Goal: Transaction & Acquisition: Book appointment/travel/reservation

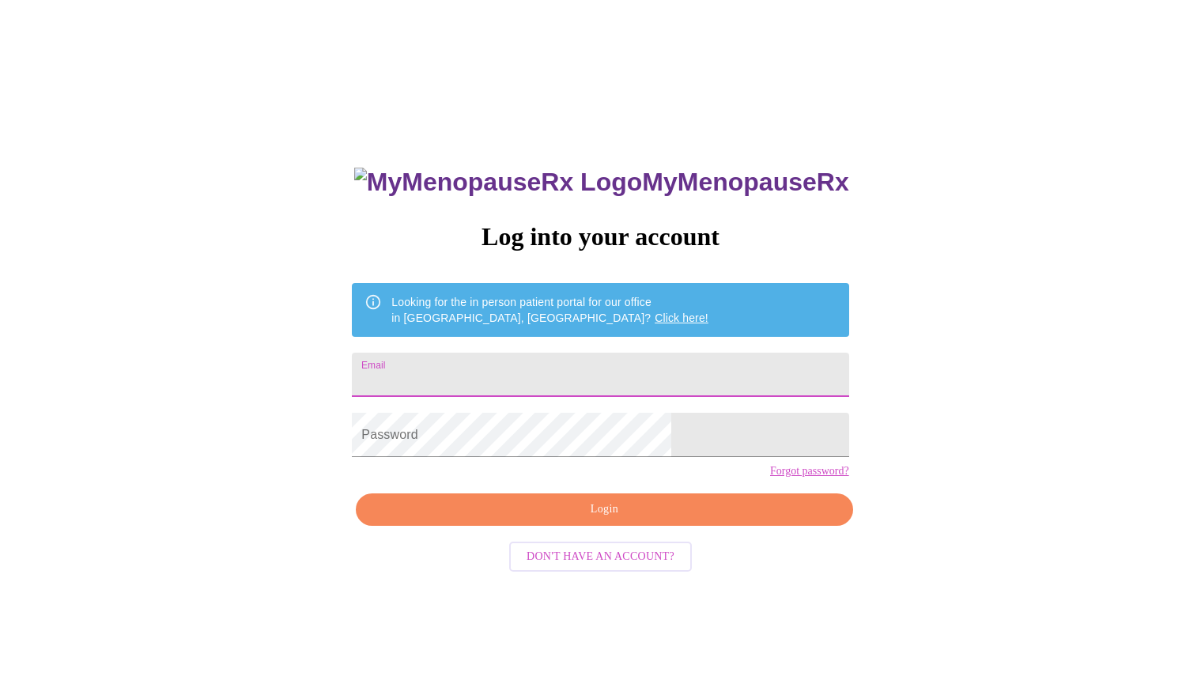
click at [485, 364] on input "Email" at bounding box center [600, 375] width 497 height 44
click at [629, 368] on input "[EMAIL_ADDRESS][DOMAIN_NAME]" at bounding box center [600, 375] width 497 height 44
drag, startPoint x: 570, startPoint y: 364, endPoint x: 421, endPoint y: 352, distance: 149.9
click at [426, 353] on div "MyMenopauseRx Log into your account Looking for the in person patient portal fo…" at bounding box center [600, 482] width 528 height 680
type input "[EMAIL_ADDRESS][DOMAIN_NAME]"
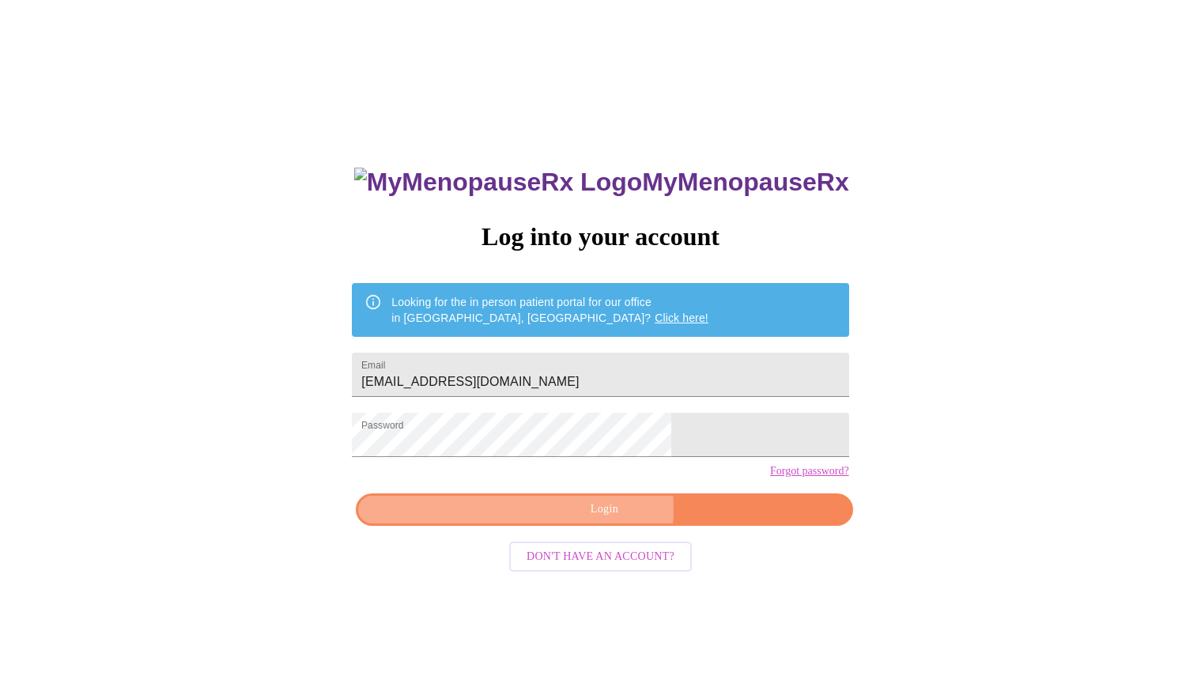
click at [590, 519] on span "Login" at bounding box center [604, 510] width 460 height 20
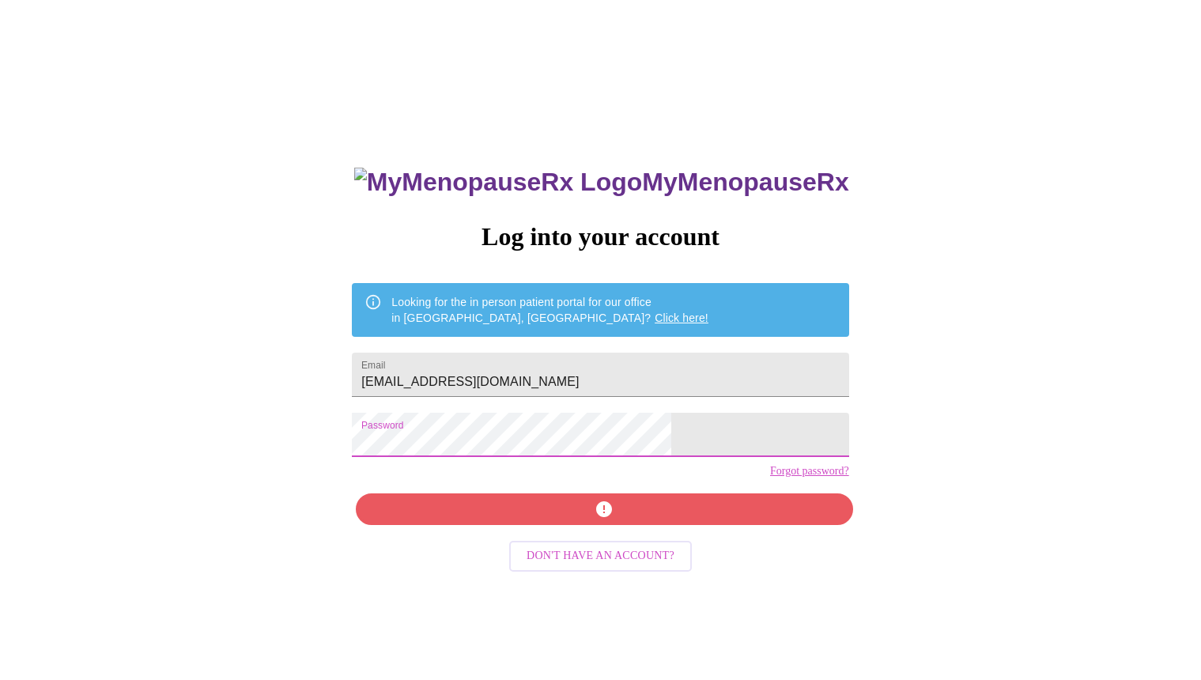
click at [391, 445] on div "MyMenopauseRx Log into your account Looking for the in person patient portal fo…" at bounding box center [600, 414] width 1188 height 816
click at [619, 542] on div "MyMenopauseRx Log into your account Looking for the in person patient portal fo…" at bounding box center [600, 482] width 528 height 680
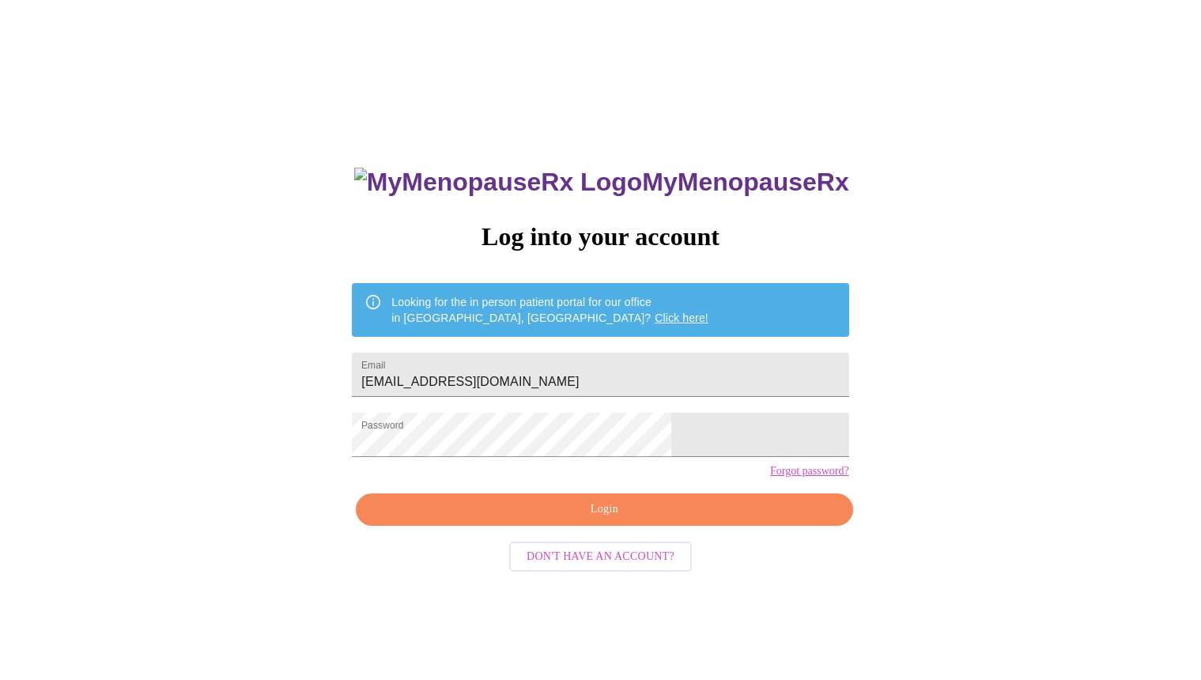
click at [598, 519] on span "Login" at bounding box center [604, 510] width 460 height 20
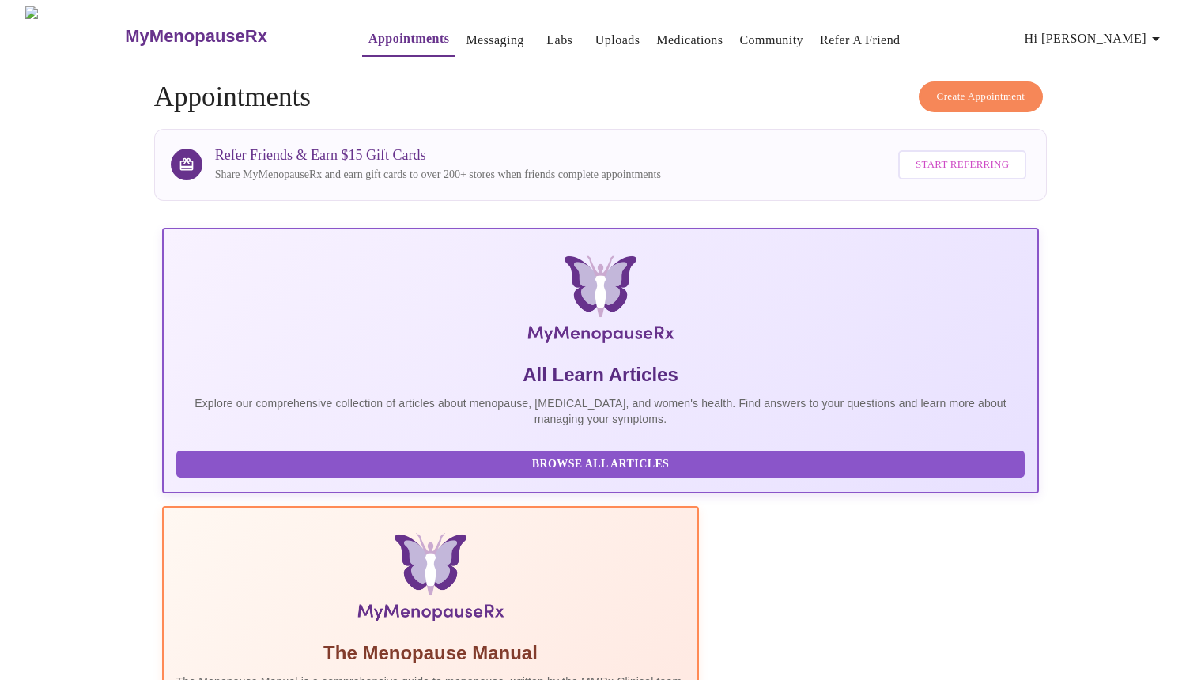
click at [967, 97] on span "Create Appointment" at bounding box center [981, 97] width 89 height 18
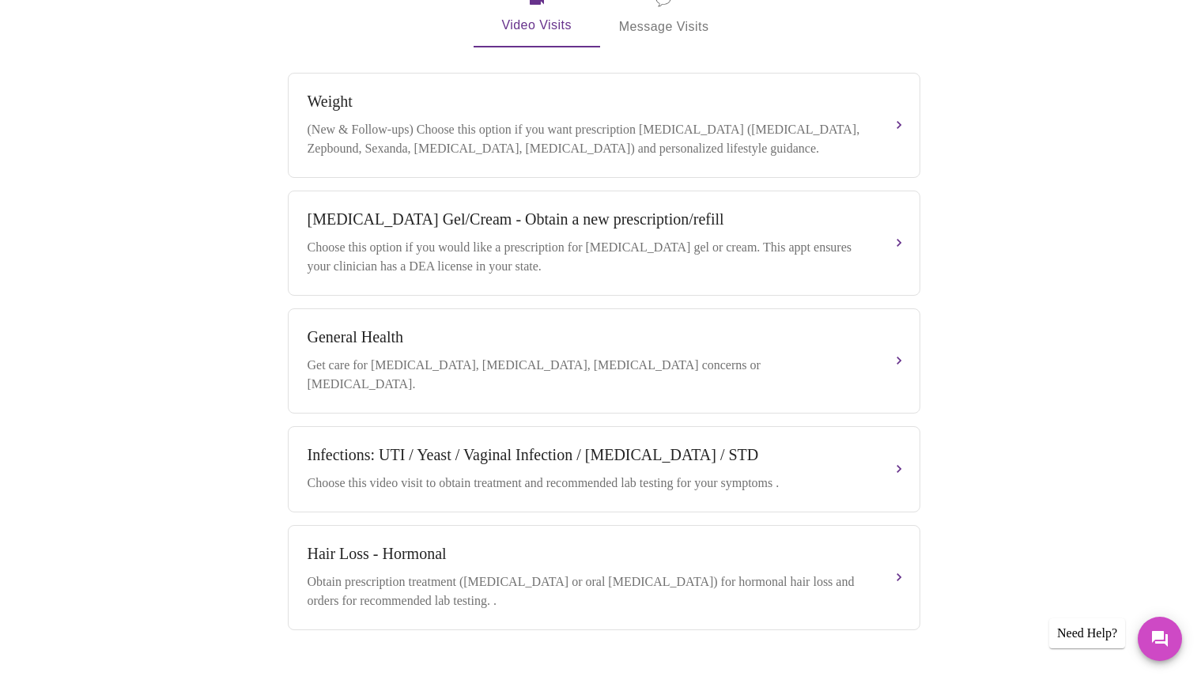
scroll to position [555, 0]
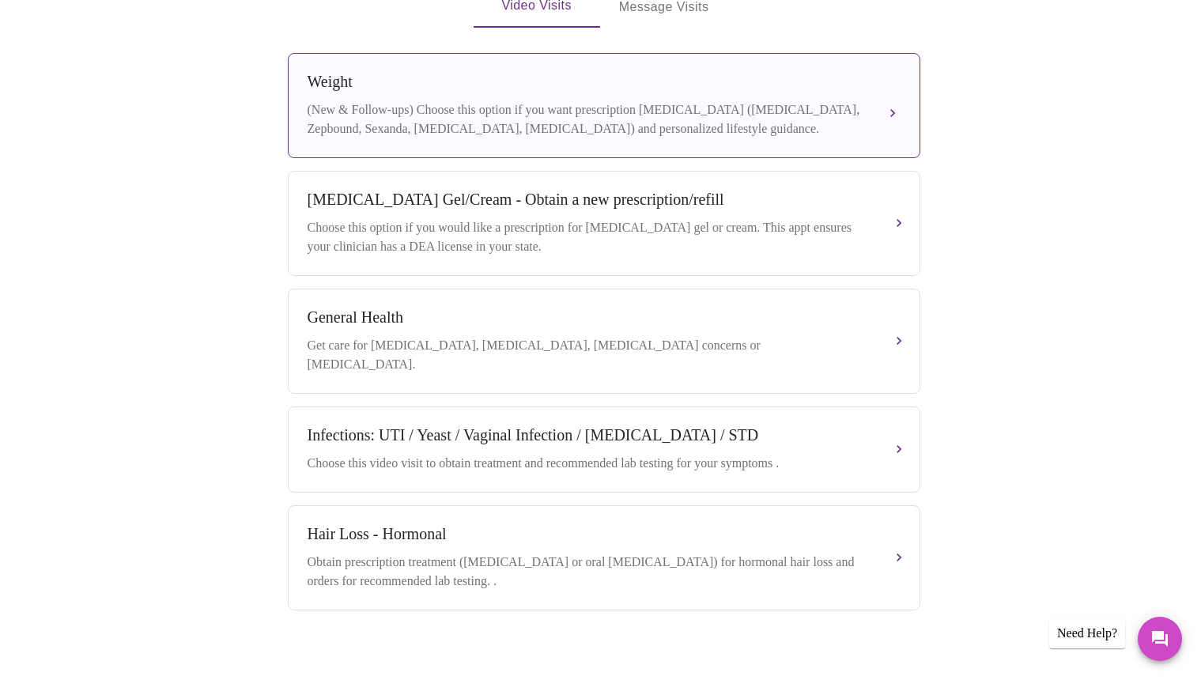
click at [864, 79] on div "Weight (New & Follow-ups) Choose this option if you want prescription [MEDICAL_…" at bounding box center [604, 106] width 593 height 66
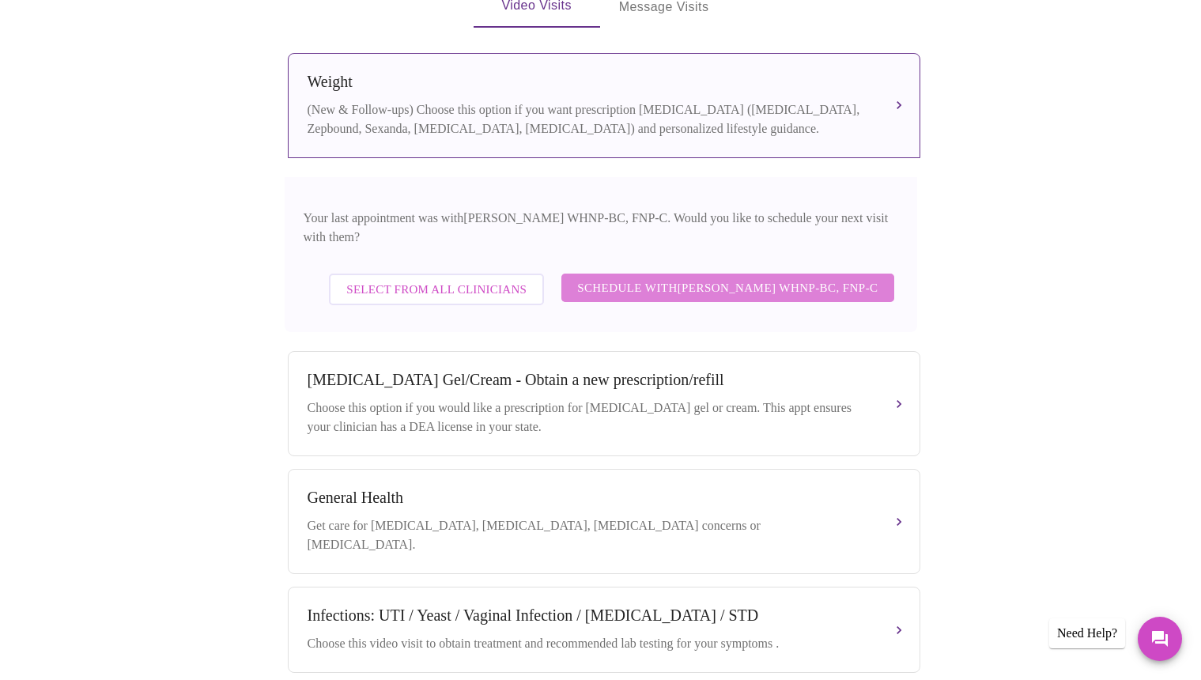
click at [795, 278] on span "Schedule with [PERSON_NAME] WHNP-BC, FNP-C" at bounding box center [727, 288] width 300 height 21
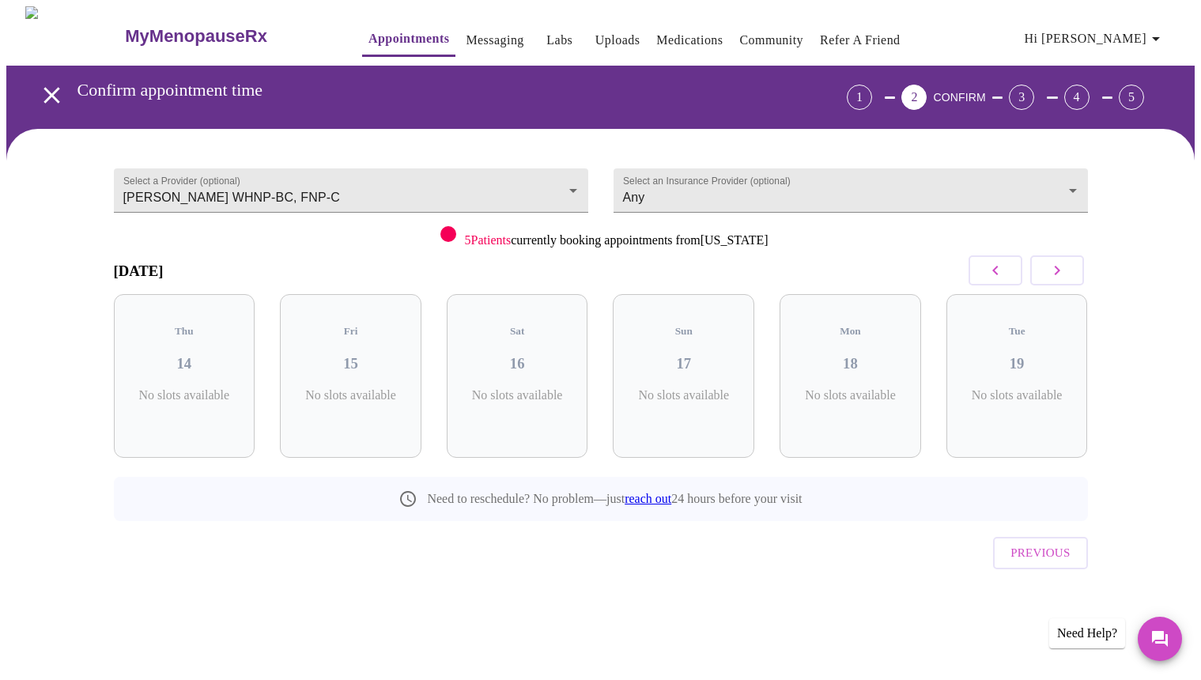
scroll to position [0, 0]
click at [1065, 267] on icon "button" at bounding box center [1062, 270] width 19 height 19
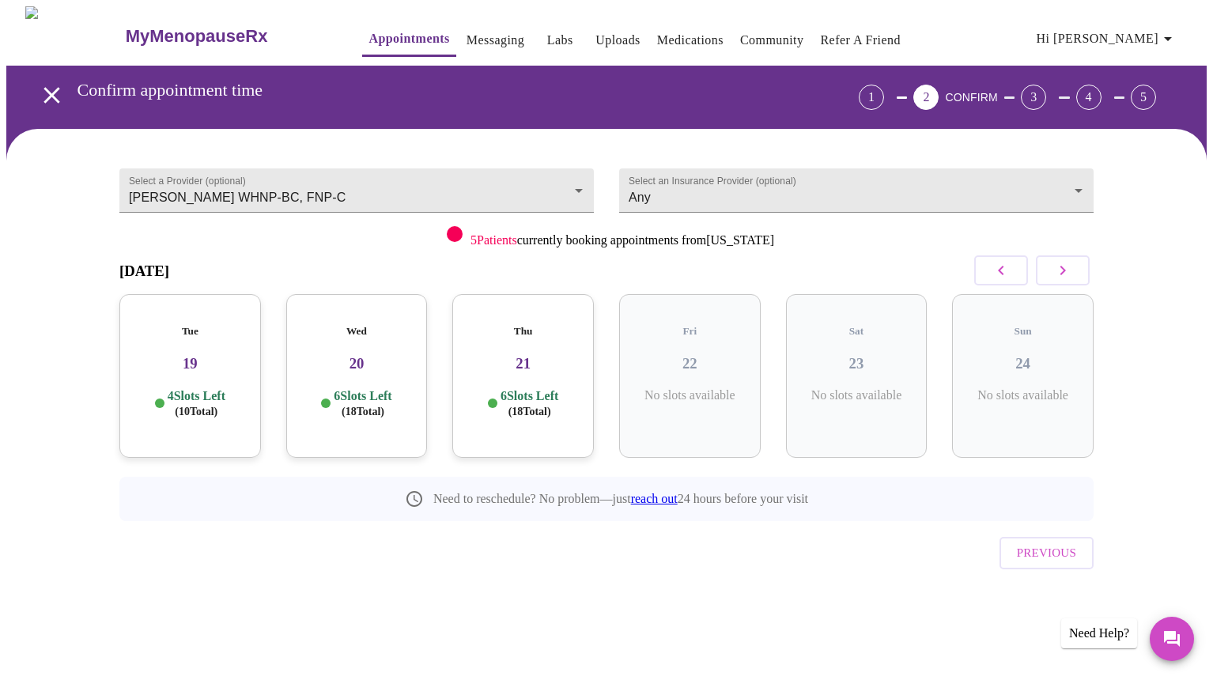
click at [1065, 267] on icon "button" at bounding box center [1062, 270] width 19 height 19
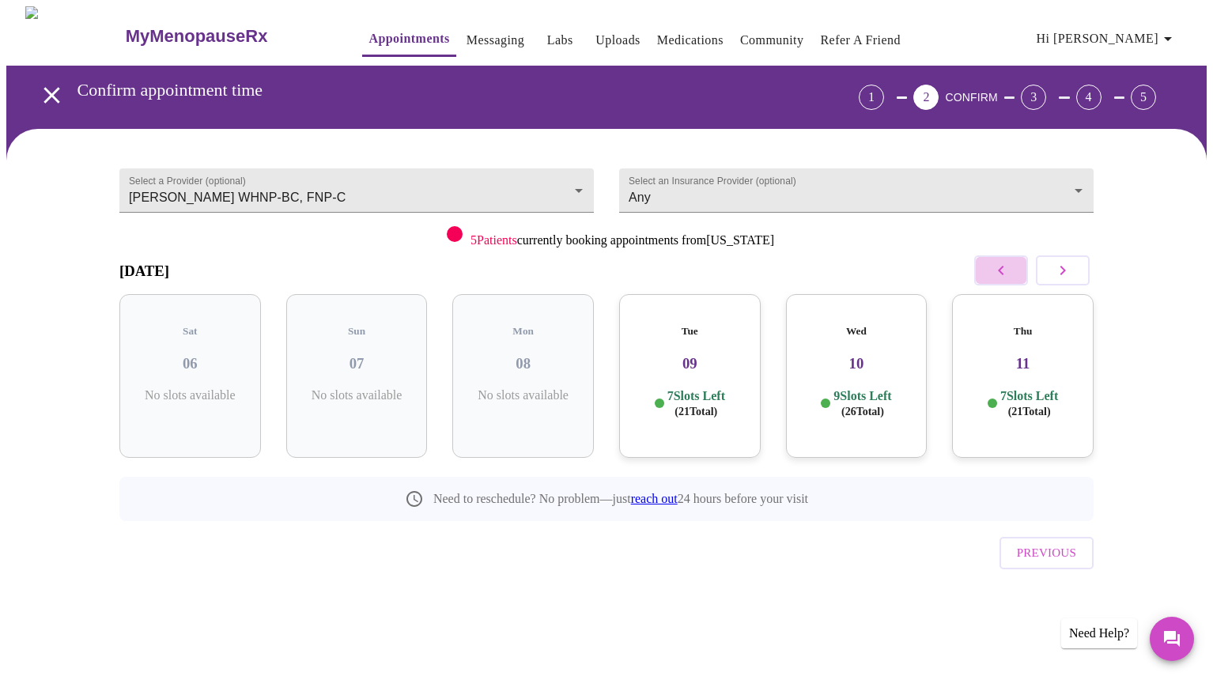
click at [988, 269] on button "button" at bounding box center [1001, 270] width 54 height 30
click at [536, 328] on div "Tue 02 7 Slots Left ( 21 Total)" at bounding box center [523, 376] width 142 height 164
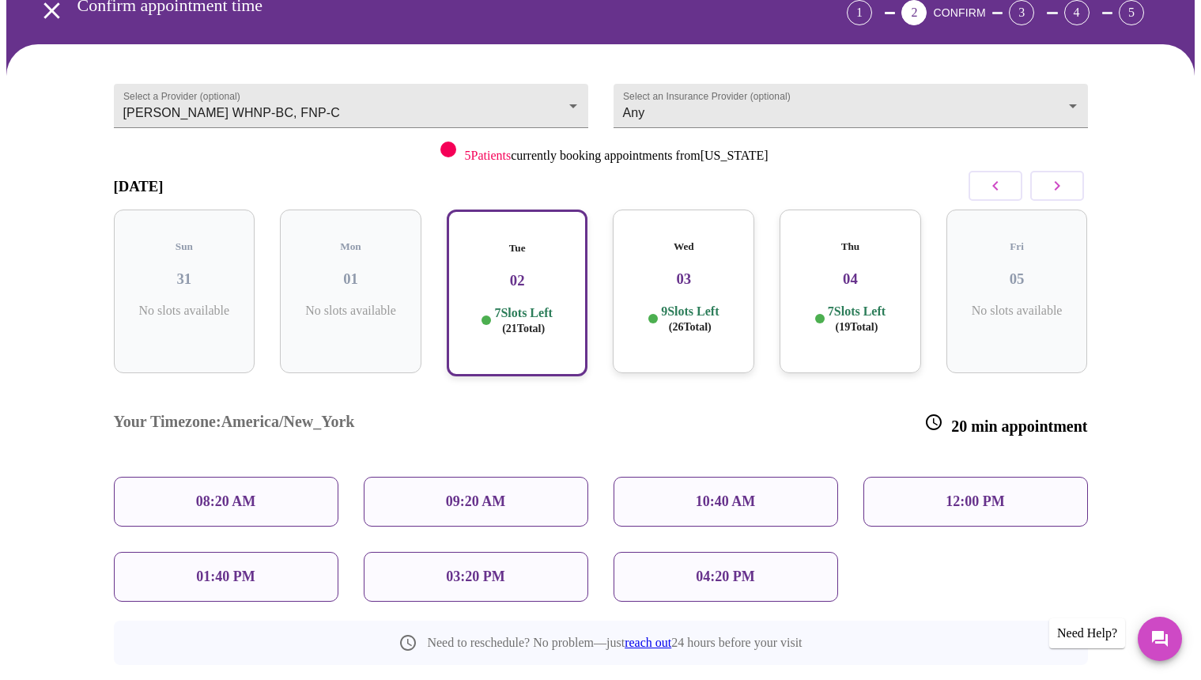
scroll to position [149, 0]
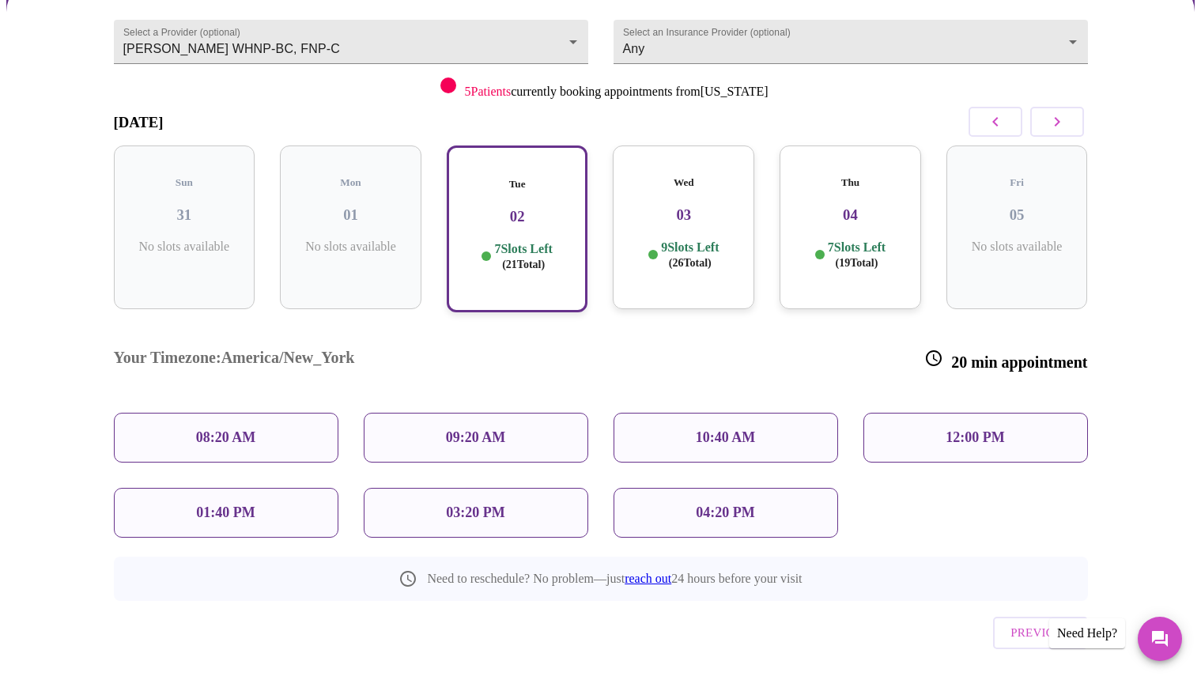
click at [707, 413] on div "10:40 AM" at bounding box center [726, 438] width 225 height 50
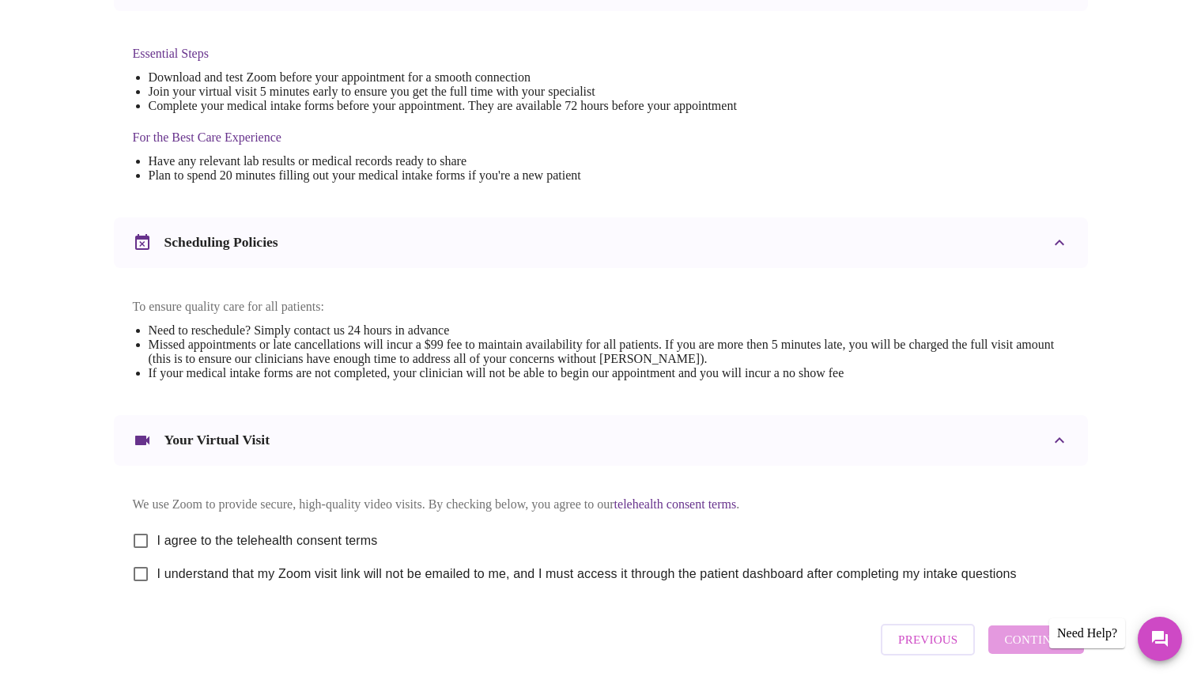
scroll to position [466, 0]
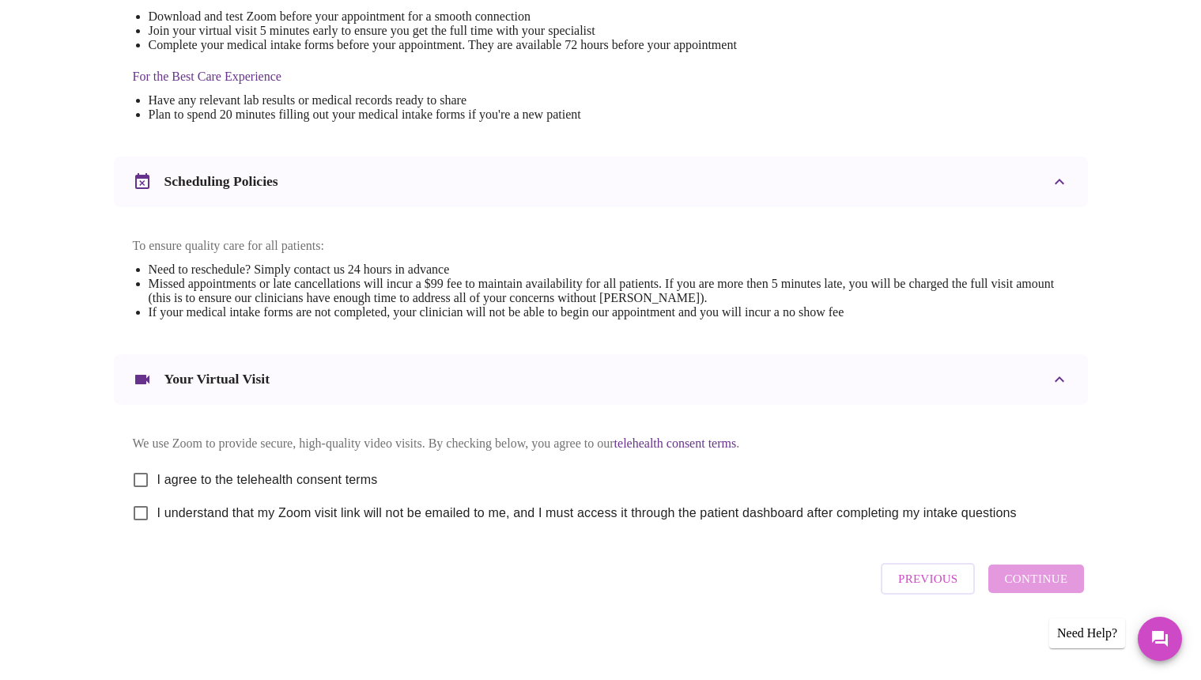
click at [263, 480] on span "I agree to the telehealth consent terms" at bounding box center [267, 479] width 221 height 19
click at [157, 480] on input "I agree to the telehealth consent terms" at bounding box center [140, 479] width 33 height 33
checkbox input "true"
click at [264, 513] on span "I understand that my Zoom visit link will not be emailed to me, and I must acce…" at bounding box center [586, 513] width 859 height 19
click at [157, 513] on input "I understand that my Zoom visit link will not be emailed to me, and I must acce…" at bounding box center [140, 513] width 33 height 33
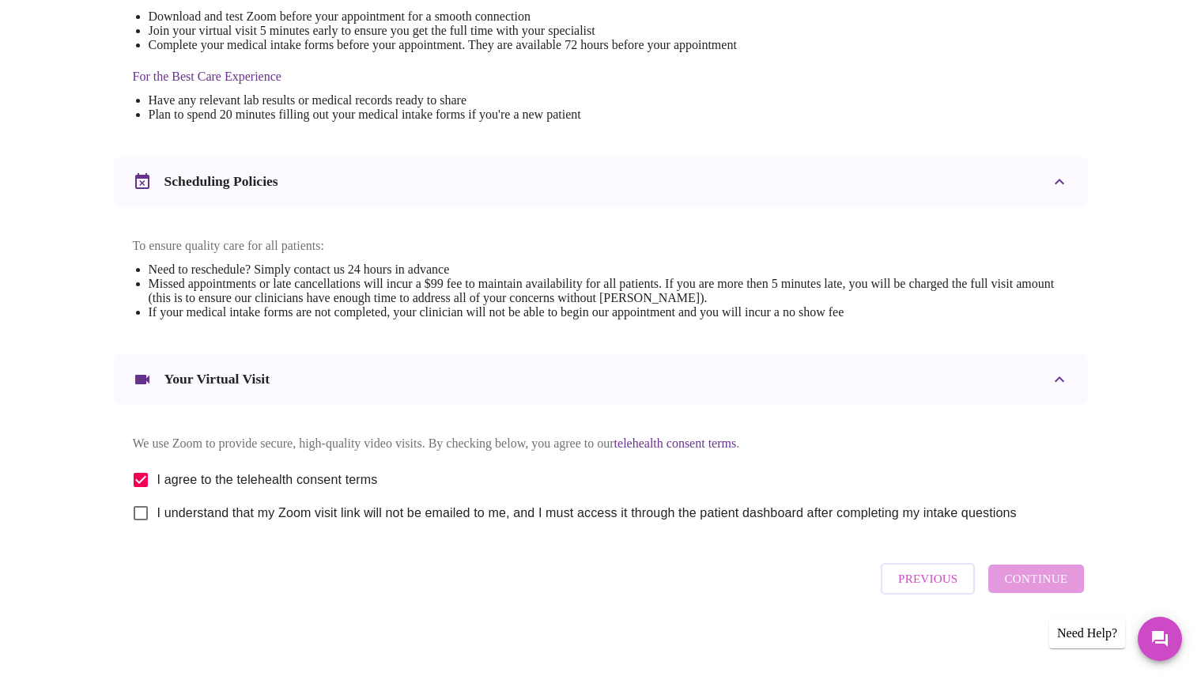
checkbox input "true"
click at [1047, 586] on span "Continue" at bounding box center [1035, 578] width 63 height 21
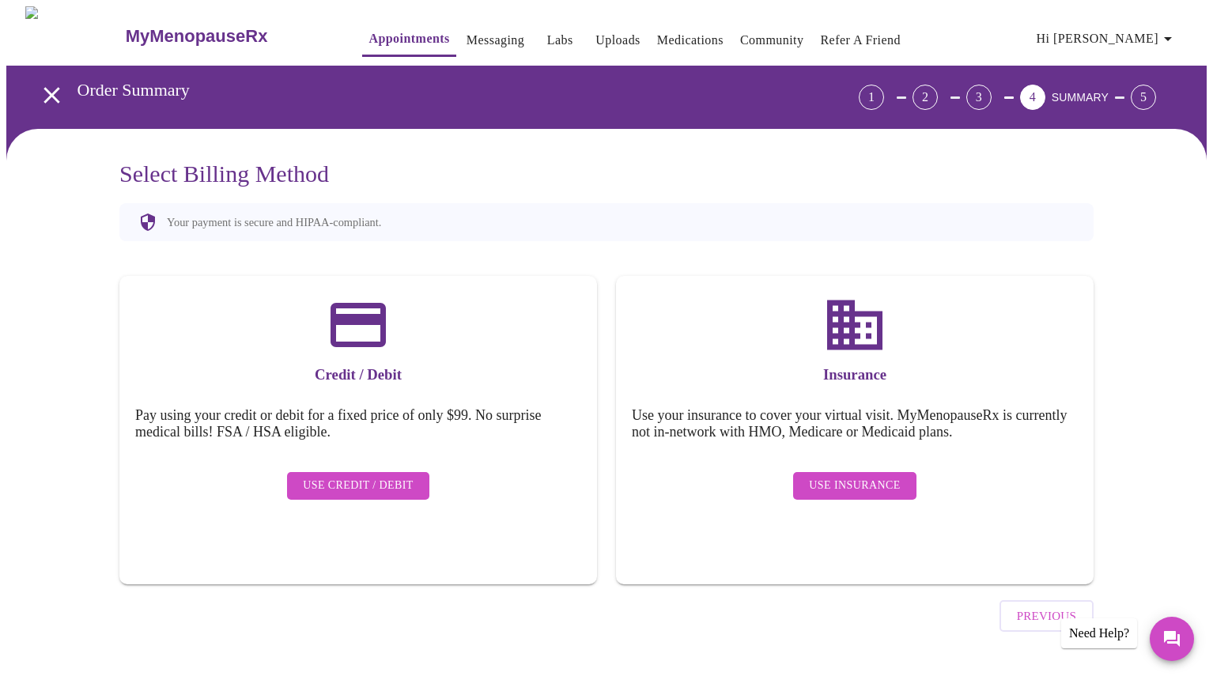
click at [849, 476] on span "Use Insurance" at bounding box center [854, 486] width 91 height 20
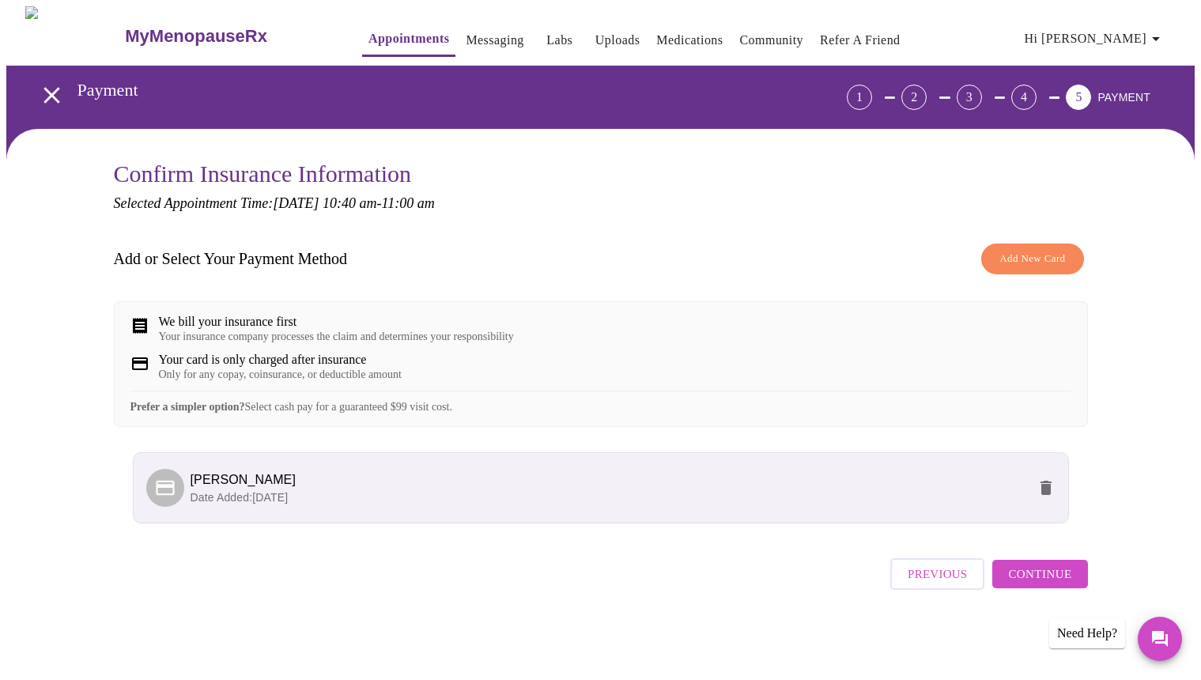
click at [1058, 584] on span "Continue" at bounding box center [1039, 574] width 63 height 21
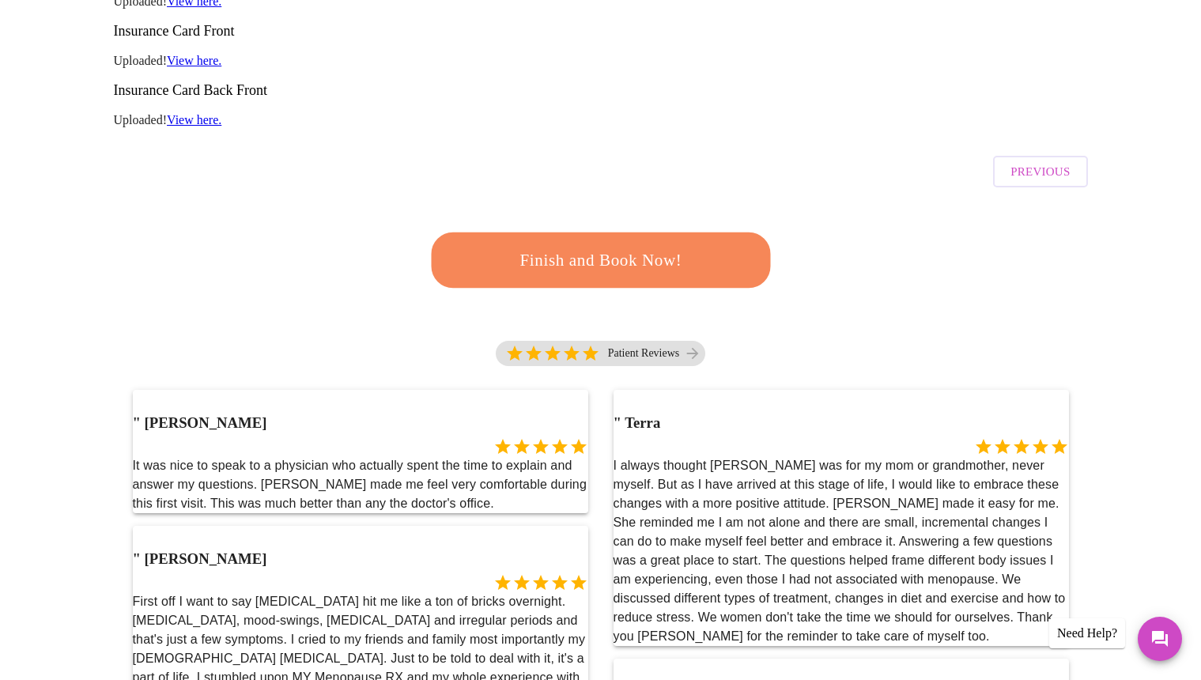
scroll to position [363, 0]
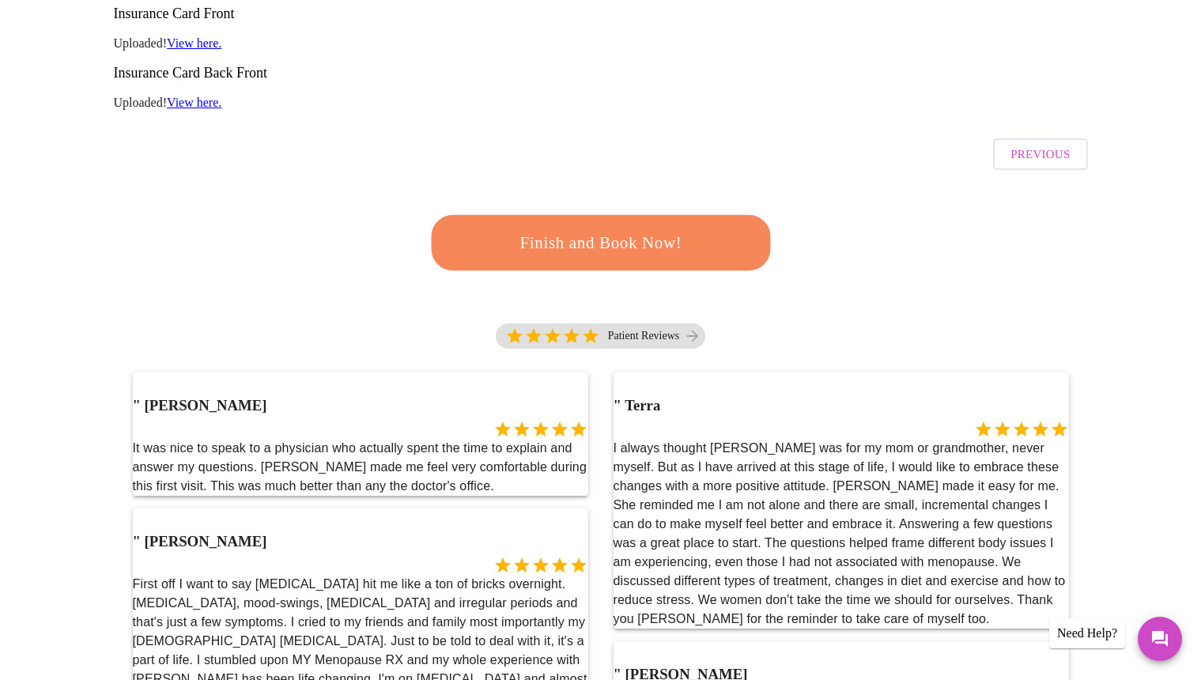
click at [543, 213] on button "Finish and Book Now!" at bounding box center [600, 242] width 356 height 58
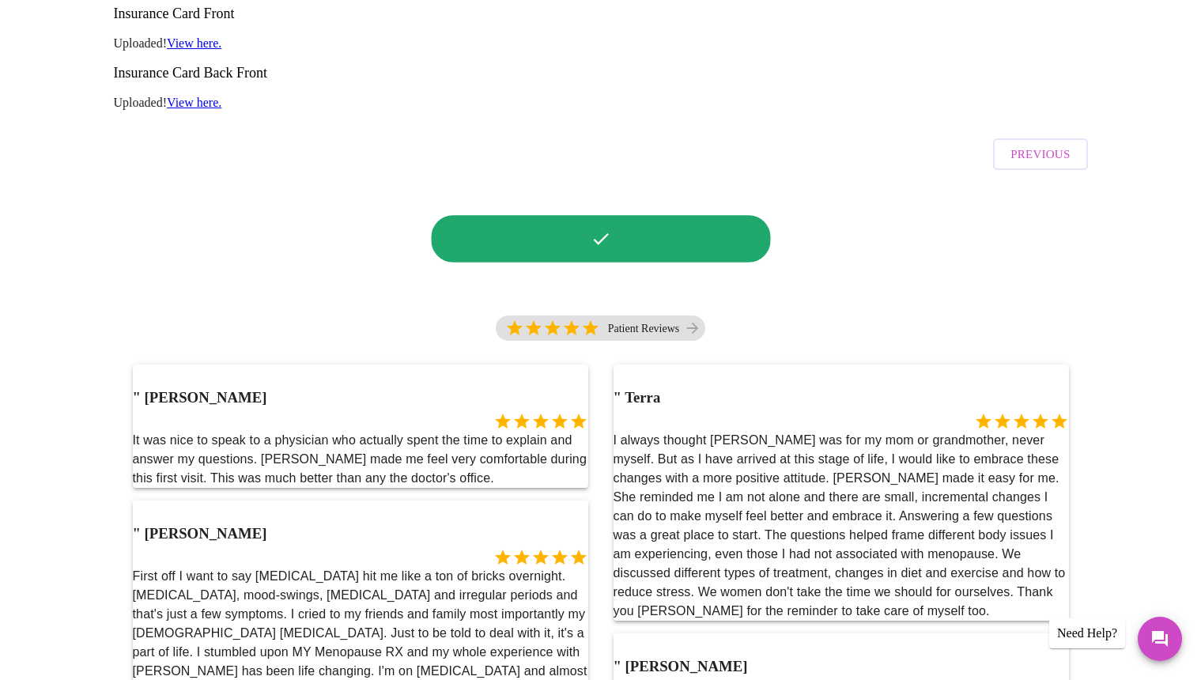
scroll to position [0, 0]
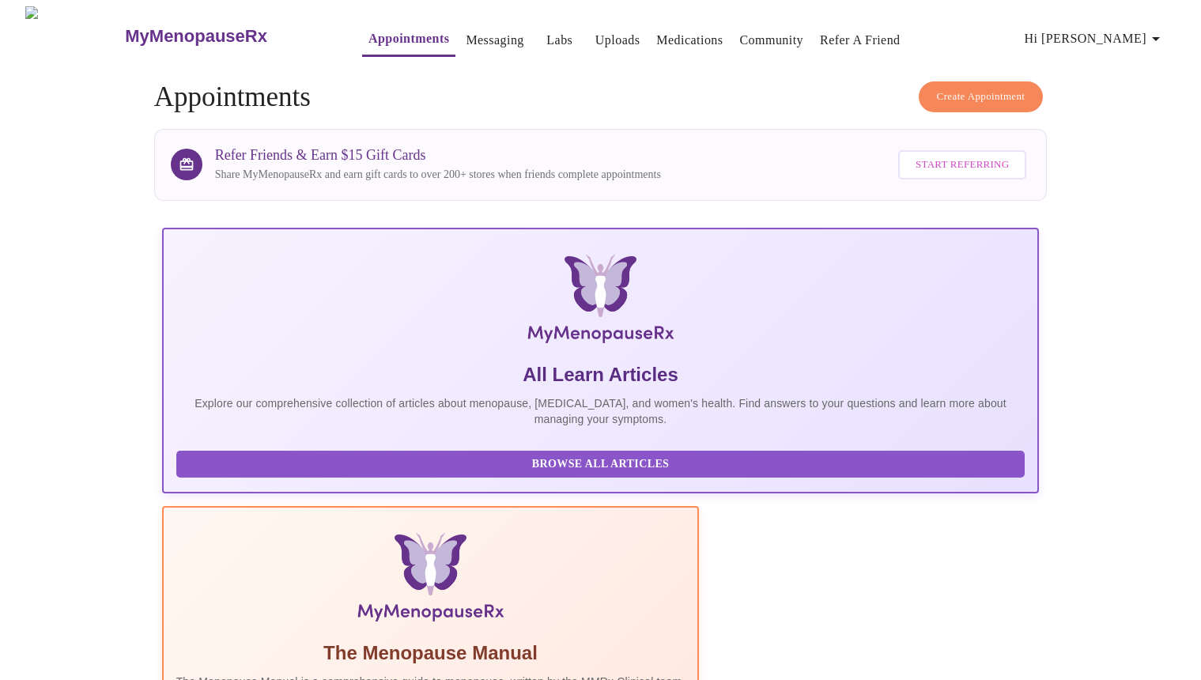
click at [466, 36] on link "Messaging" at bounding box center [495, 40] width 58 height 22
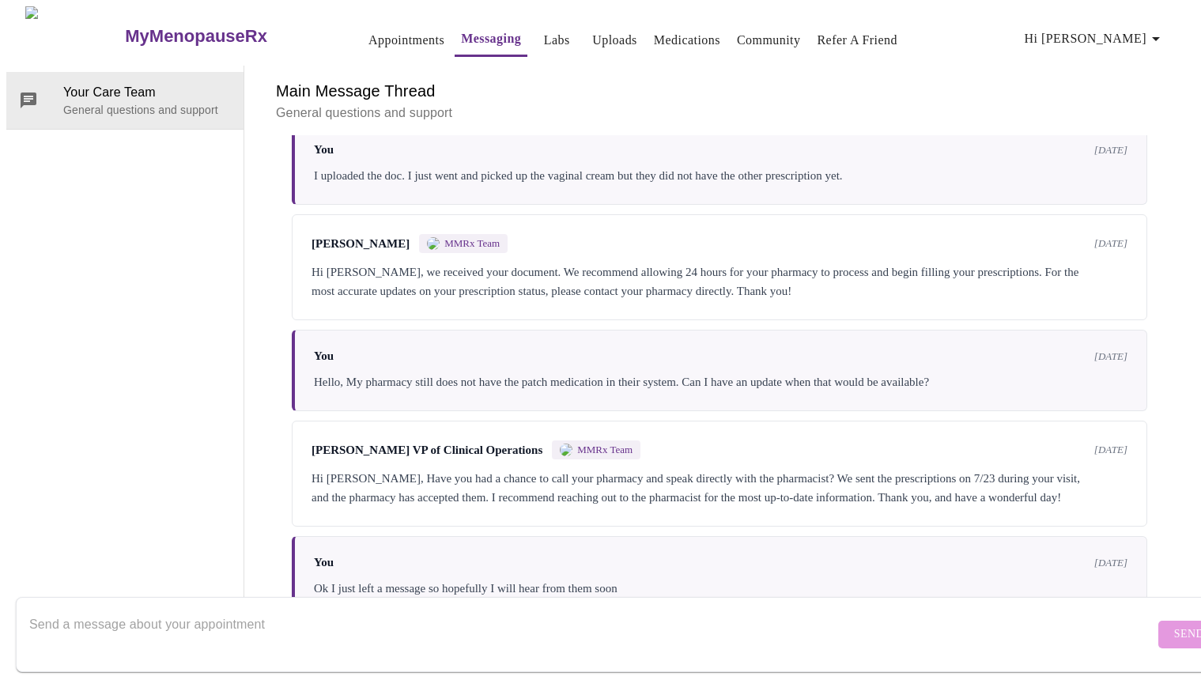
scroll to position [936, 0]
click at [146, 626] on textarea "Send a message about your appointment" at bounding box center [591, 634] width 1125 height 51
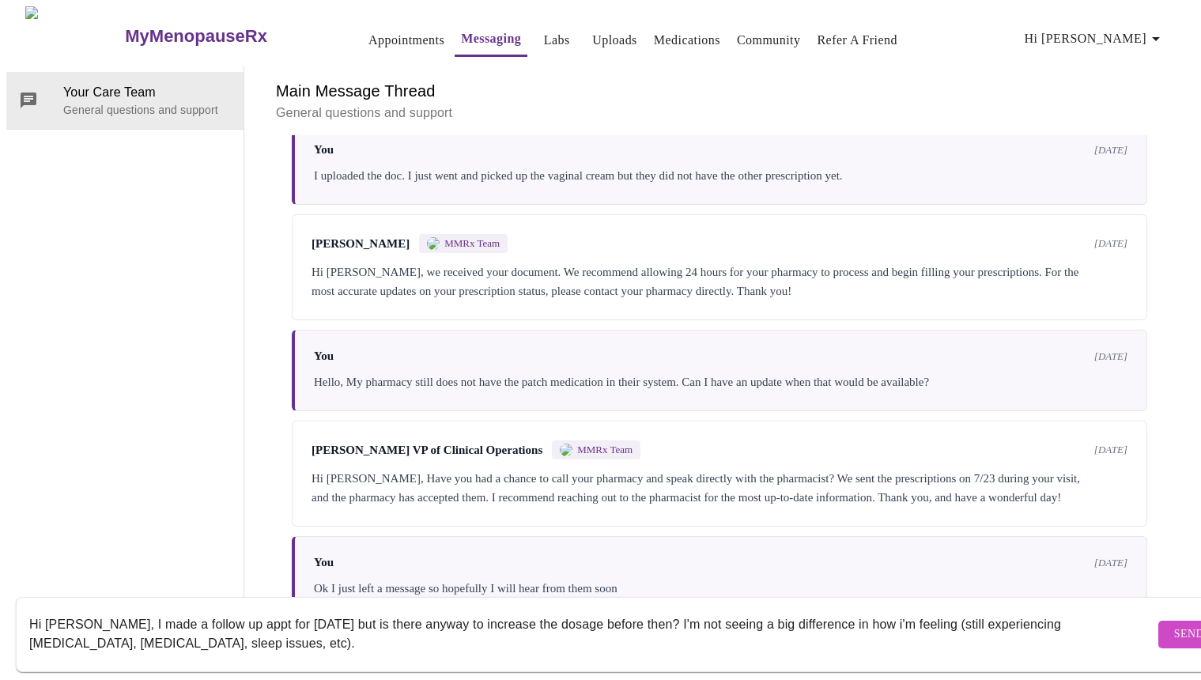
click at [80, 625] on textarea "Hi [PERSON_NAME], I made a follow up appt for [DATE] but is there anyway to inc…" at bounding box center [591, 634] width 1125 height 51
click at [300, 649] on form "Hi [PERSON_NAME], I made a follow up appt for [DATE] but is there anyway to inc…" at bounding box center [623, 634] width 1215 height 75
click at [300, 632] on textarea "Hi [PERSON_NAME], I made a follow up appt for [DATE] but is there anyway to inc…" at bounding box center [591, 634] width 1125 height 51
type textarea "Hi [PERSON_NAME], I made a follow up appt for [DATE] but is there anyway to inc…"
click at [1174, 625] on span "Send" at bounding box center [1189, 635] width 30 height 20
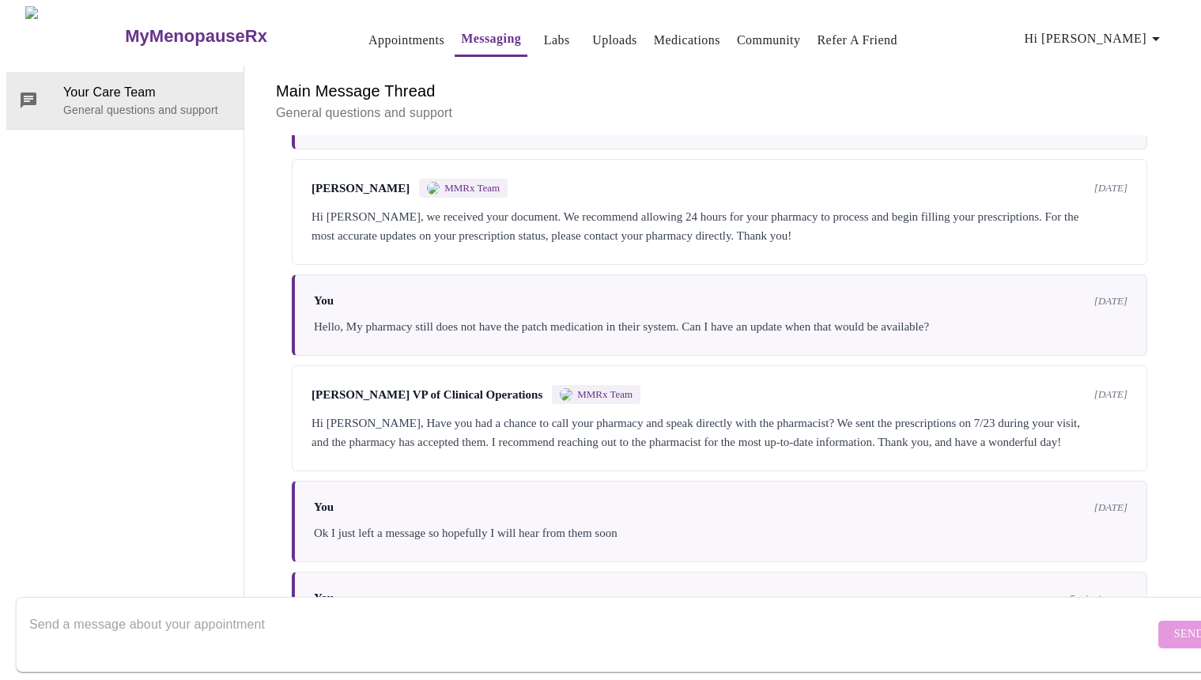
scroll to position [837, 0]
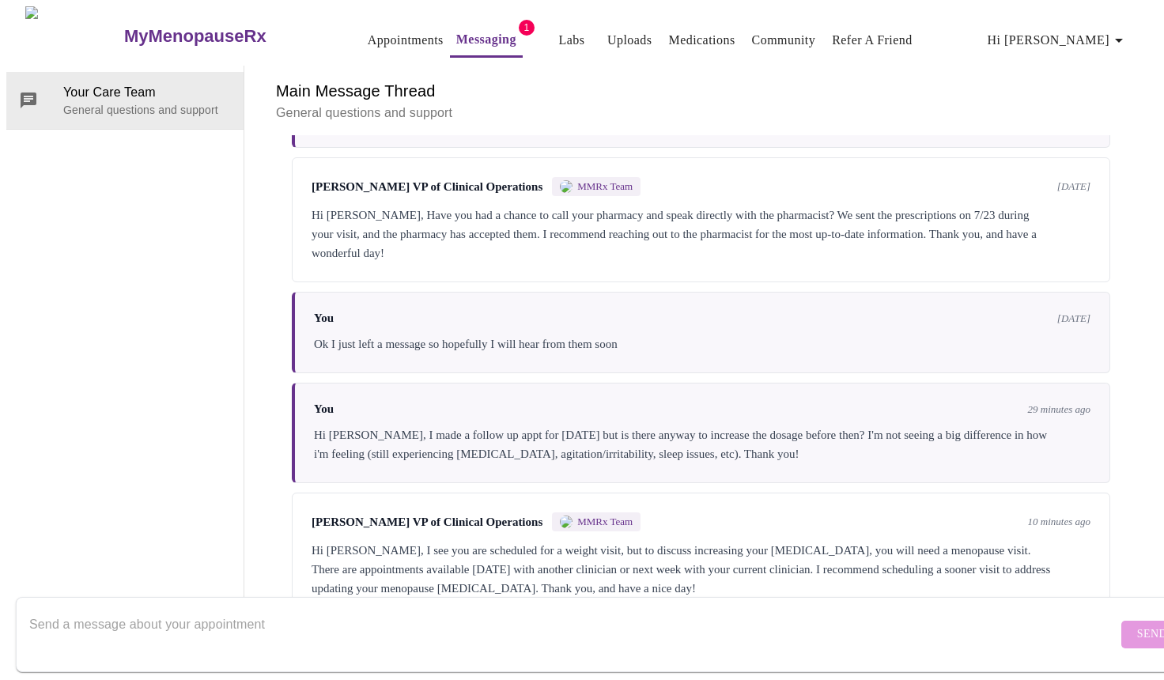
click at [454, 24] on button "Messaging" at bounding box center [486, 41] width 73 height 34
click at [368, 32] on link "Appointments" at bounding box center [406, 40] width 76 height 22
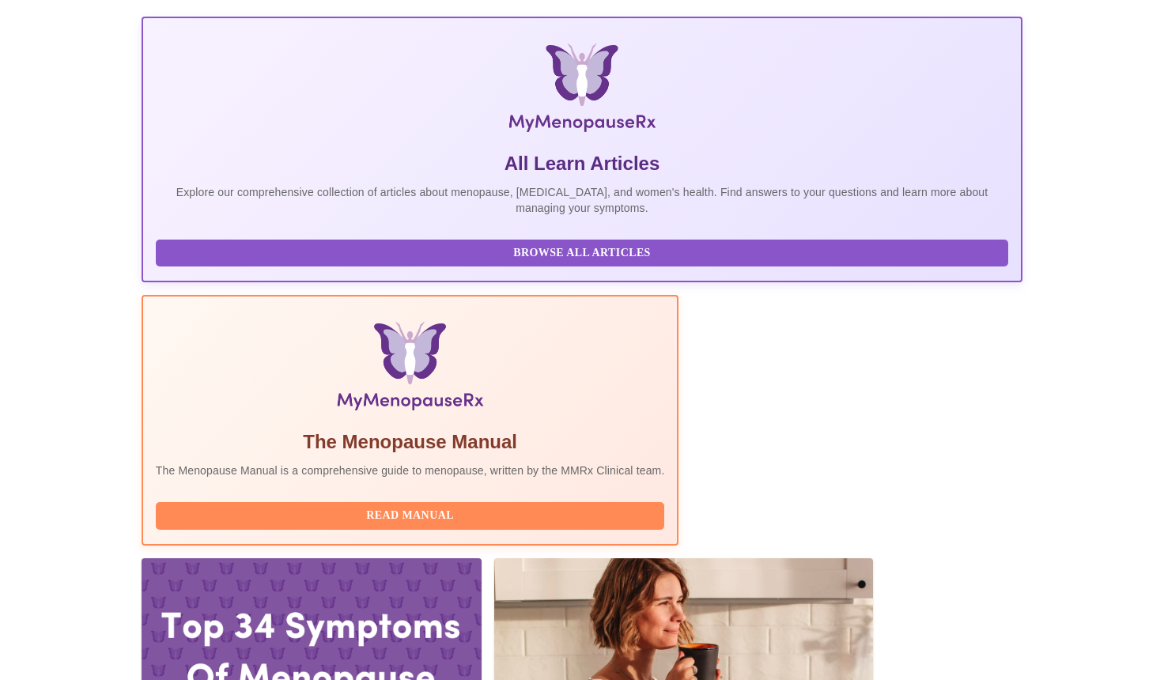
scroll to position [299, 0]
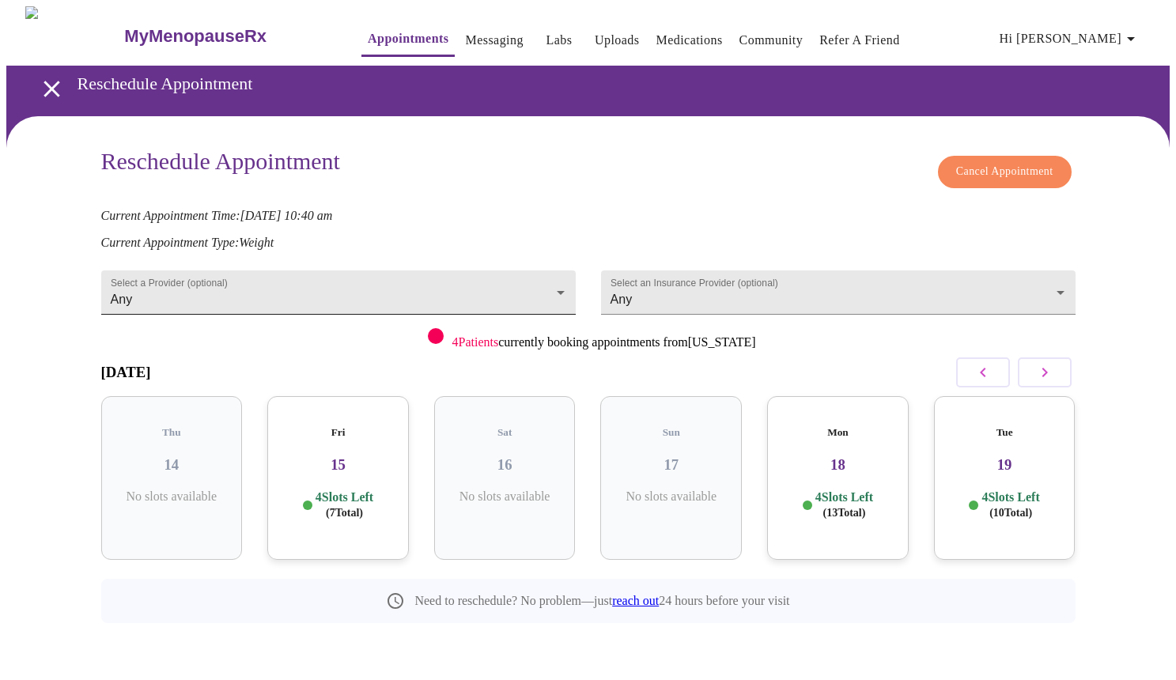
click at [357, 281] on body "MyMenopauseRx Appointments Messaging Labs Uploads Medications Community Refer a…" at bounding box center [587, 350] width 1163 height 688
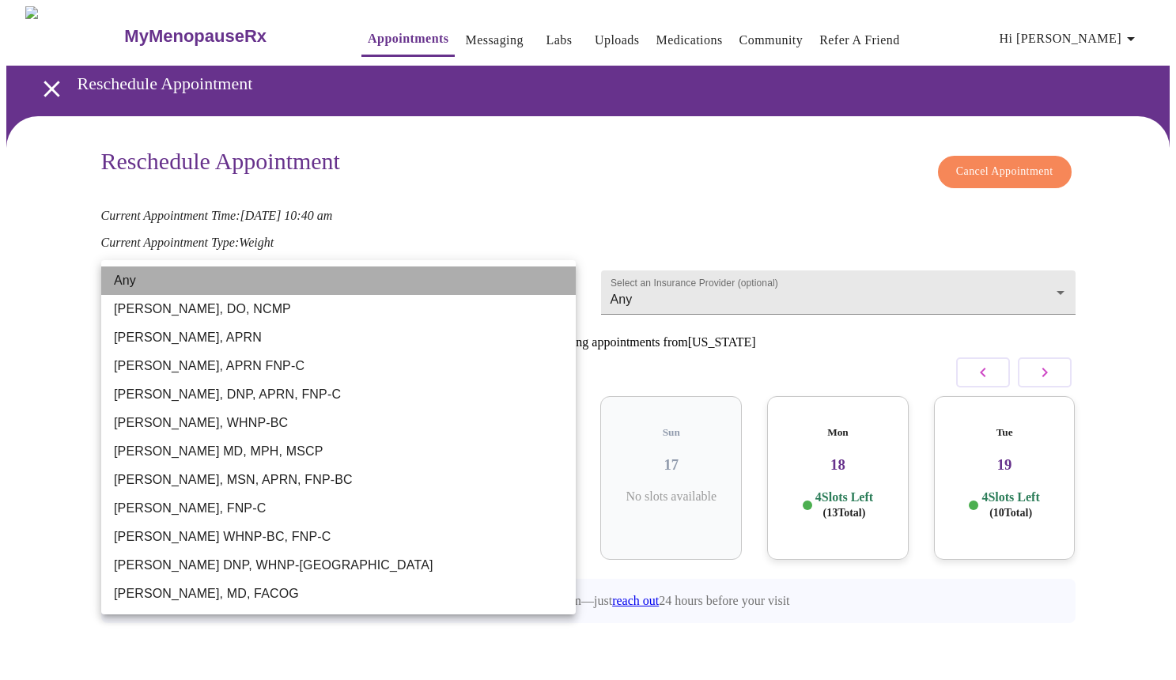
click at [357, 281] on li "Any" at bounding box center [338, 280] width 474 height 28
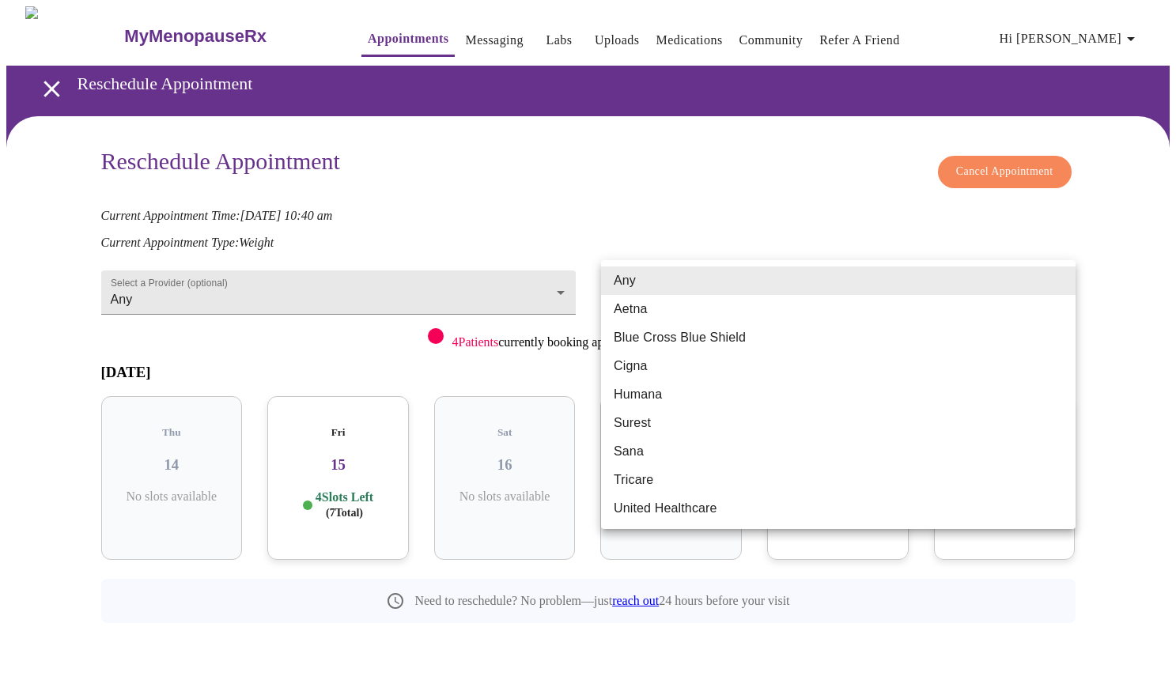
click at [688, 296] on body "MyMenopauseRx Appointments Messaging Labs Uploads Medications Community Refer a…" at bounding box center [587, 350] width 1163 height 688
click at [689, 284] on li "Any" at bounding box center [838, 280] width 474 height 28
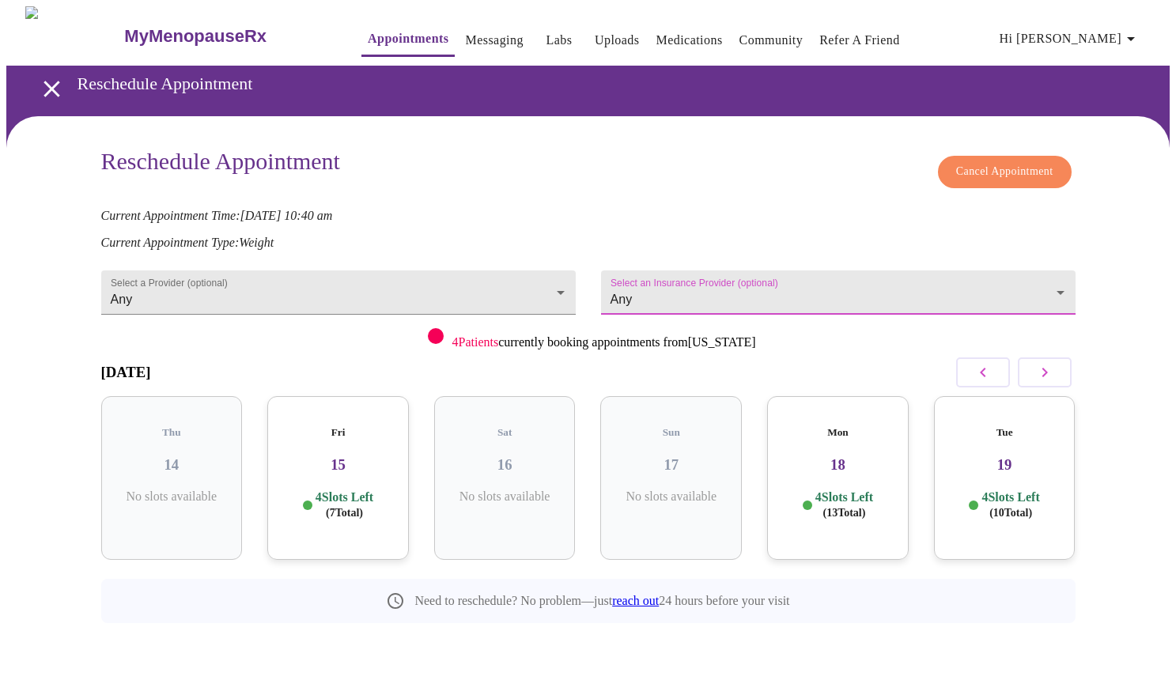
click at [961, 172] on span "Cancel Appointment" at bounding box center [1004, 172] width 97 height 20
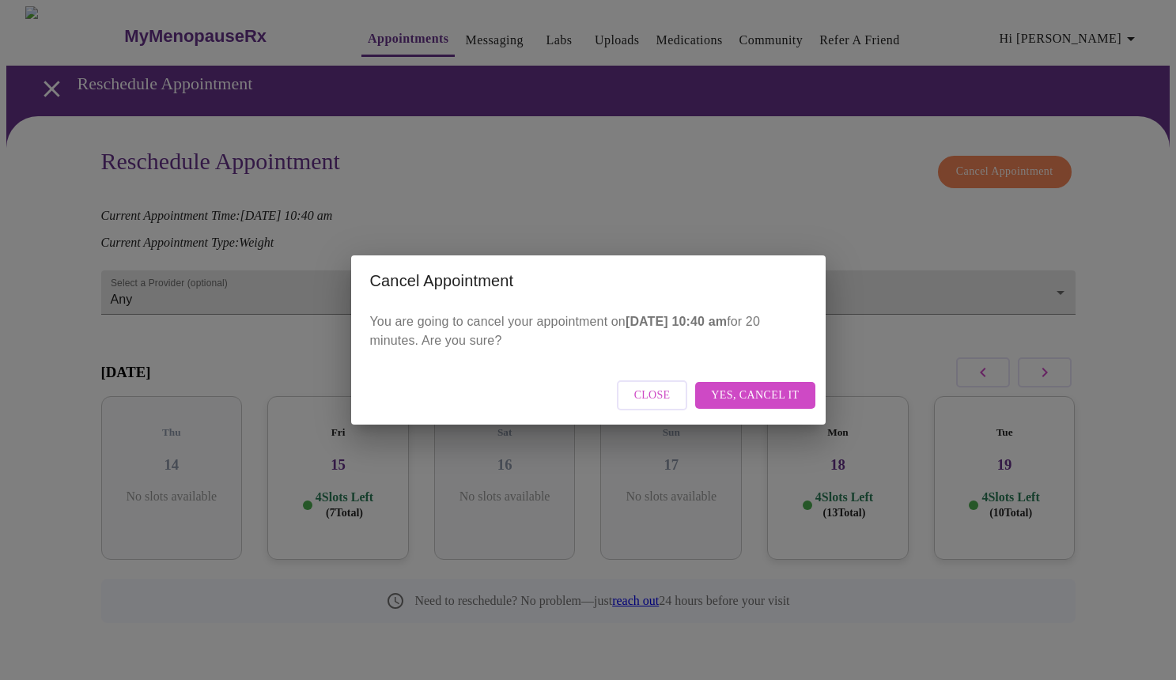
click at [762, 397] on span "Yes, cancel it" at bounding box center [755, 396] width 88 height 20
click at [780, 398] on div "Close" at bounding box center [588, 395] width 474 height 59
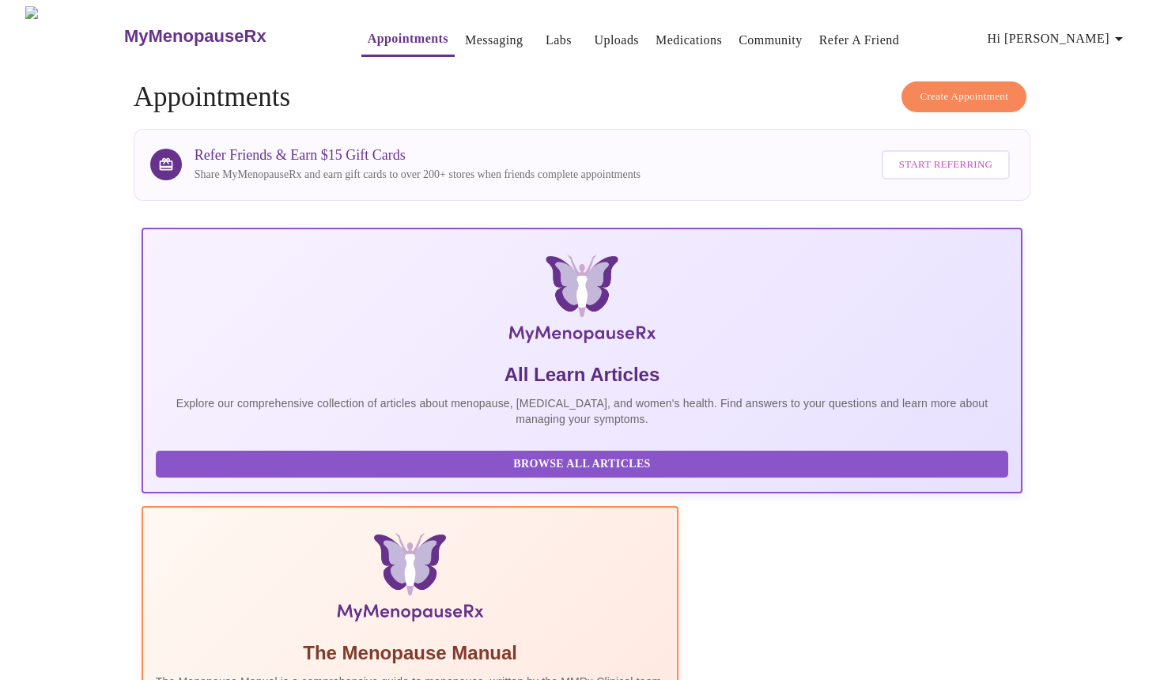
drag, startPoint x: 738, startPoint y: 400, endPoint x: 808, endPoint y: 389, distance: 71.2
click at [935, 88] on span "Create Appointment" at bounding box center [964, 97] width 89 height 18
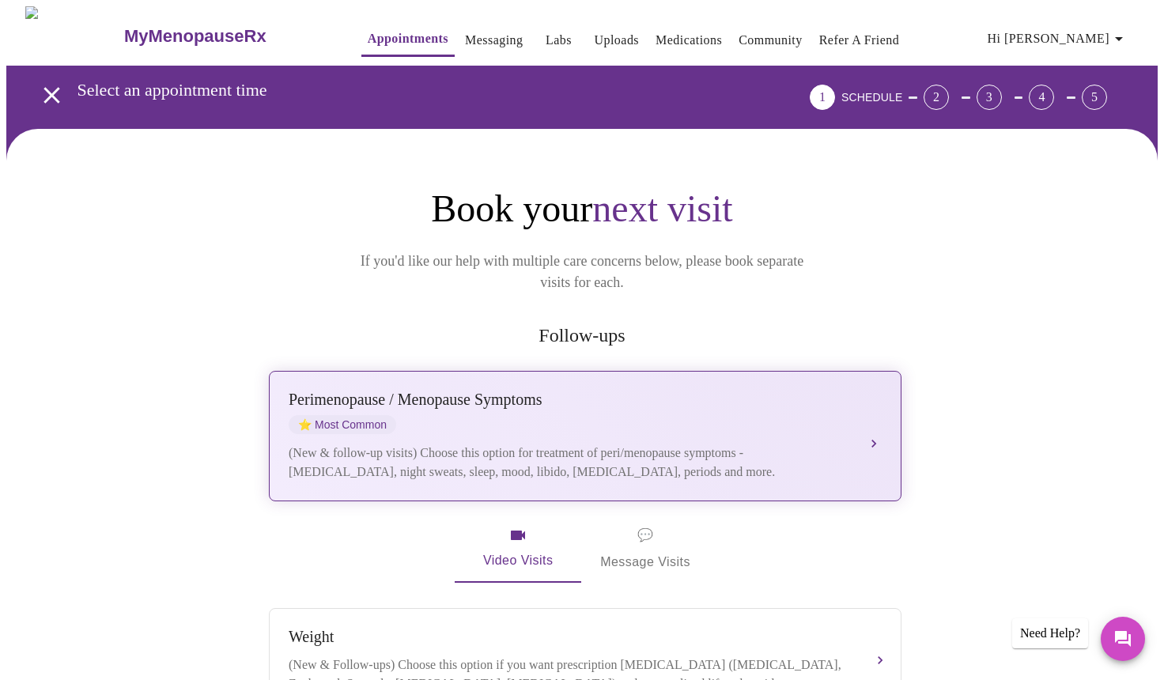
click at [625, 391] on div "Perimenopause / Menopause Symptoms" at bounding box center [569, 400] width 561 height 18
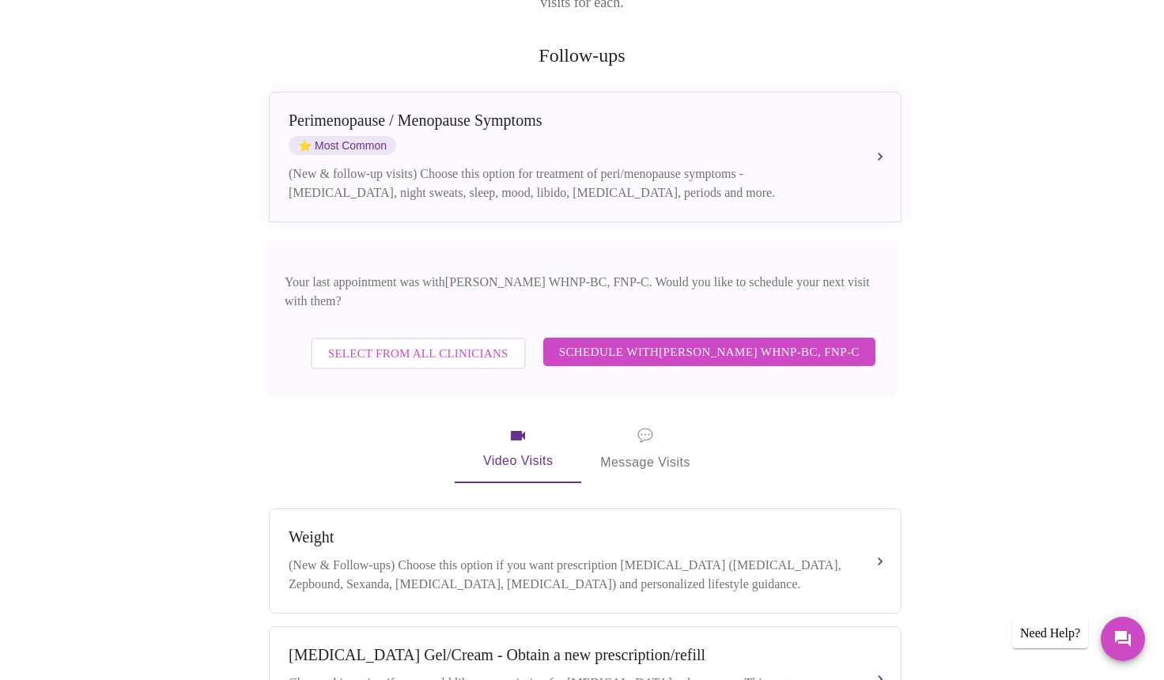
scroll to position [290, 0]
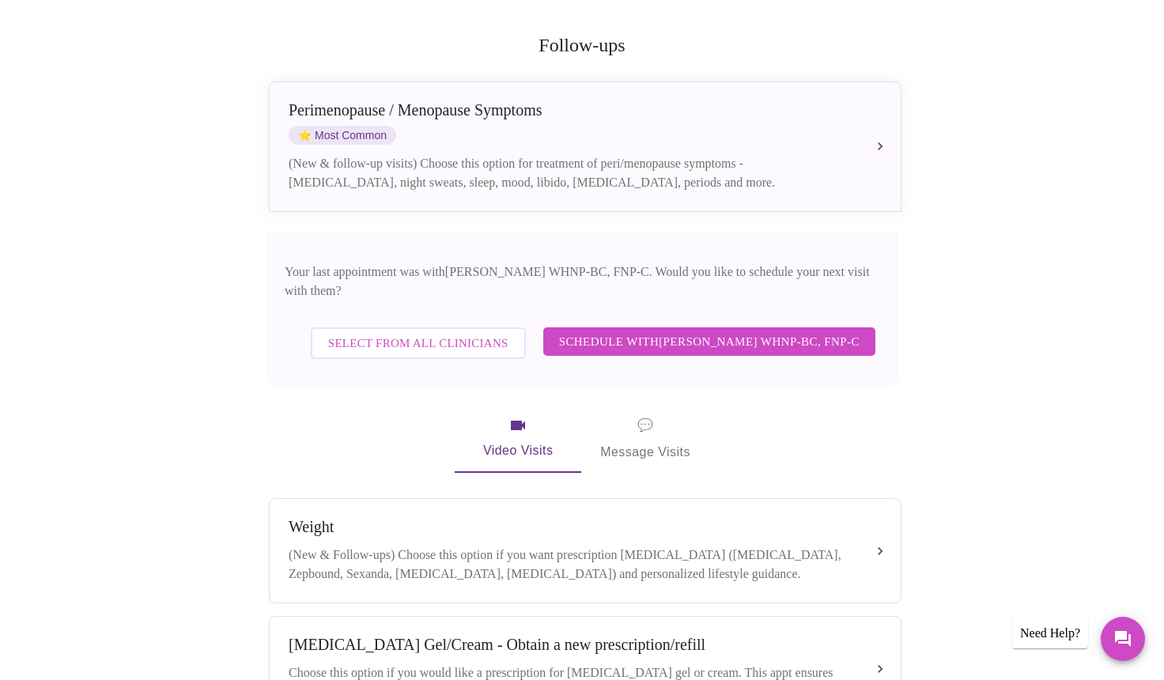
click at [703, 331] on span "Schedule with [PERSON_NAME] WHNP-BC, FNP-C" at bounding box center [709, 341] width 300 height 21
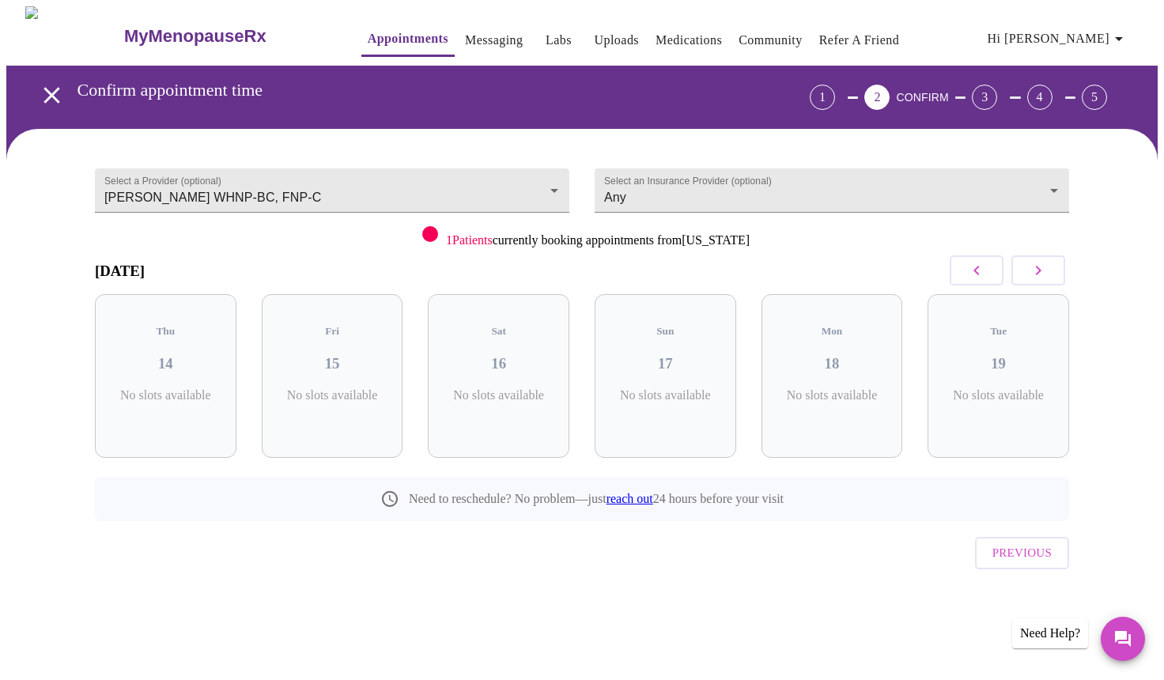
scroll to position [0, 0]
click at [984, 355] on h3 "19" at bounding box center [1004, 363] width 116 height 17
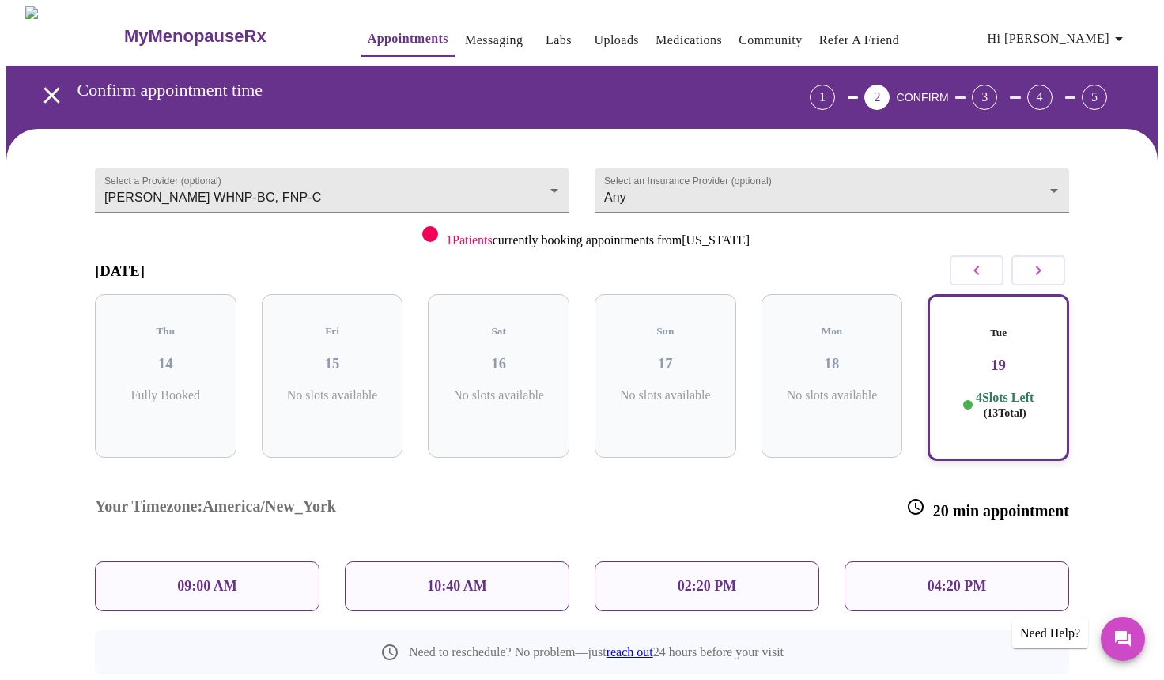
click at [436, 578] on p "10:40 AM" at bounding box center [457, 586] width 60 height 17
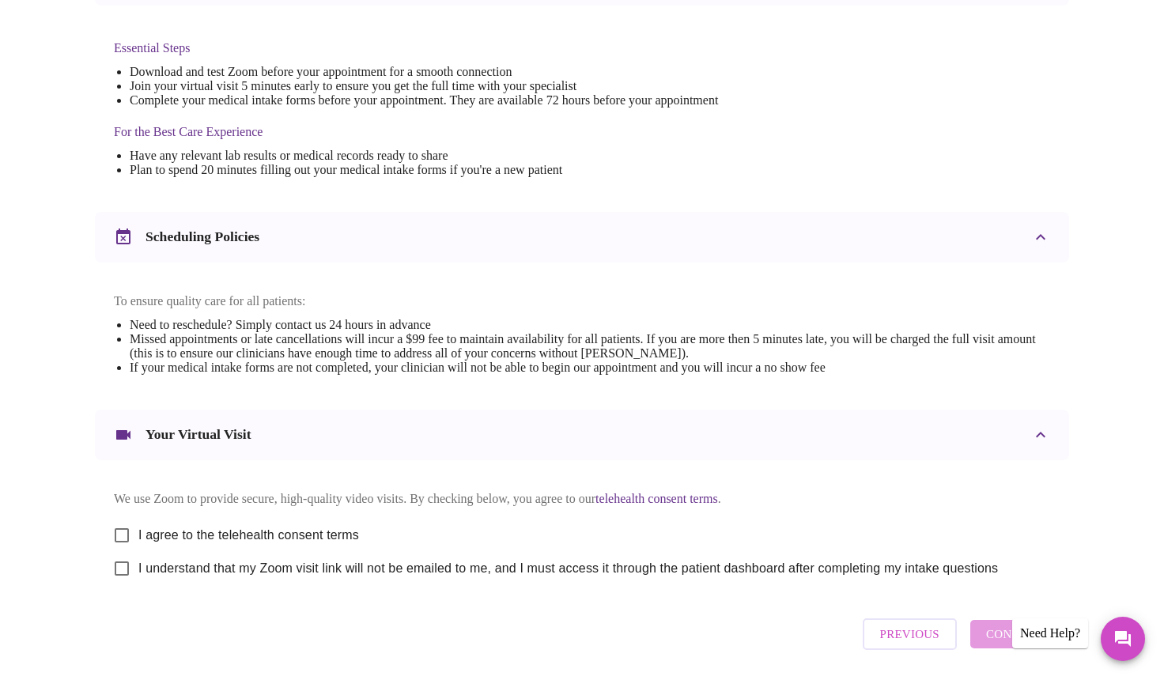
scroll to position [466, 0]
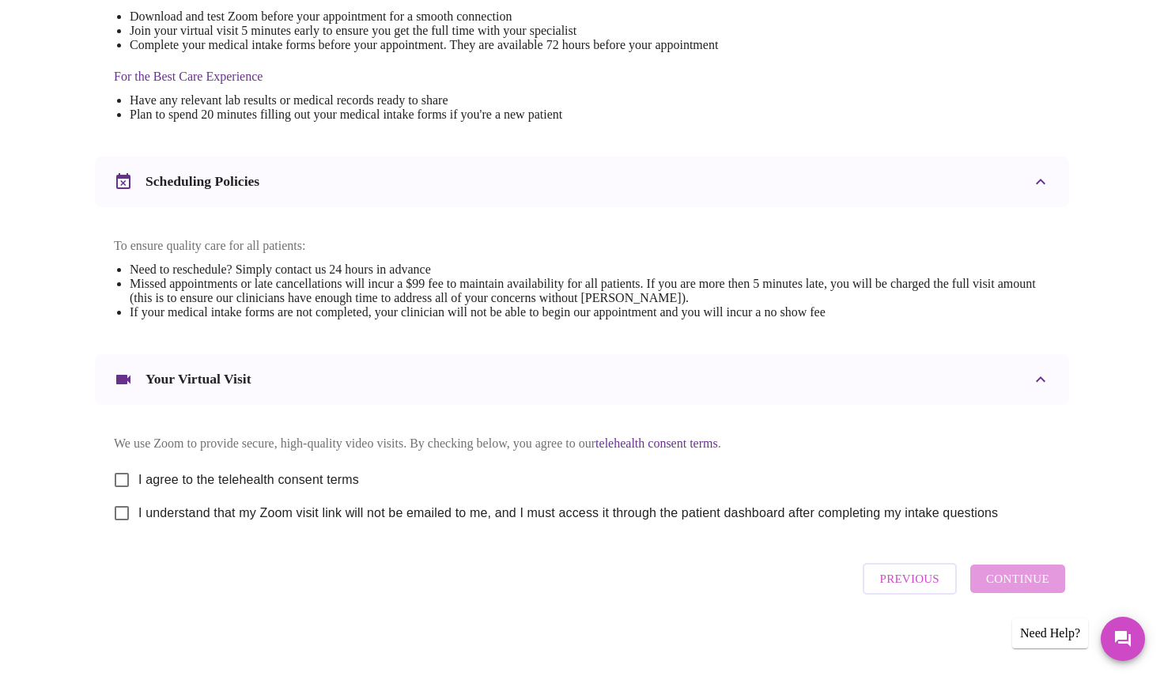
click at [330, 478] on span "I agree to the telehealth consent terms" at bounding box center [248, 479] width 221 height 19
click at [138, 478] on input "I agree to the telehealth consent terms" at bounding box center [121, 479] width 33 height 33
checkbox input "true"
drag, startPoint x: 432, startPoint y: 512, endPoint x: 550, endPoint y: 523, distance: 118.3
click at [432, 511] on span "I understand that my Zoom visit link will not be emailed to me, and I must acce…" at bounding box center [567, 513] width 859 height 19
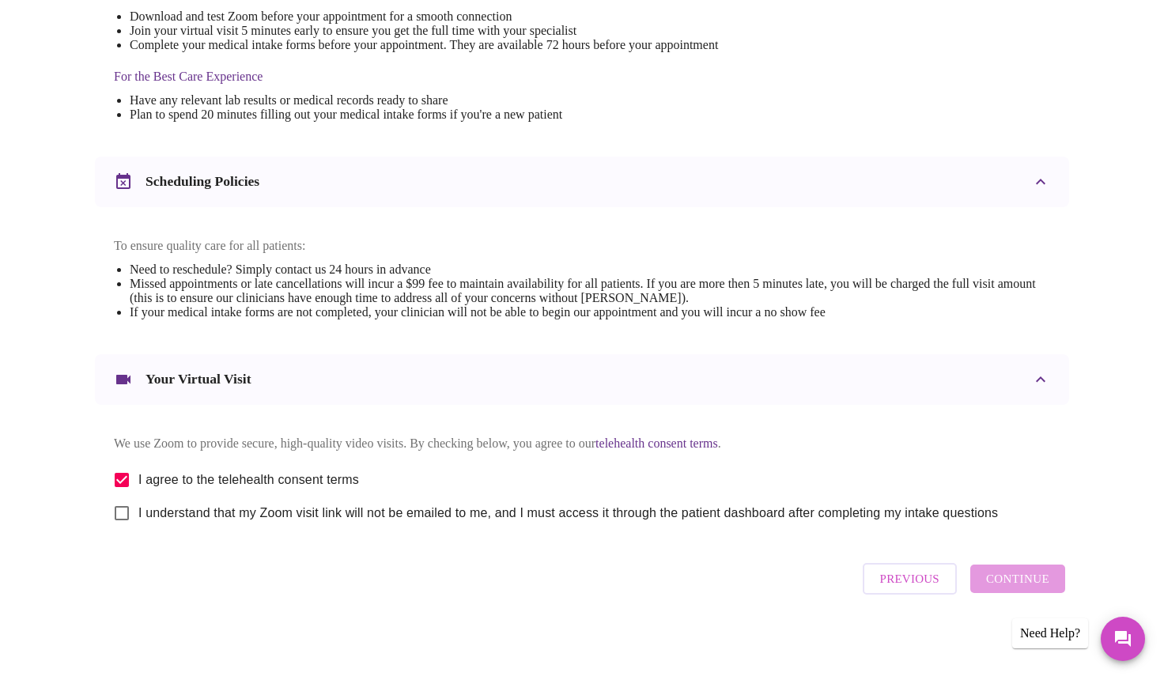
click at [138, 511] on input "I understand that my Zoom visit link will not be emailed to me, and I must acce…" at bounding box center [121, 513] width 33 height 33
checkbox input "true"
click at [1028, 582] on span "Continue" at bounding box center [1017, 578] width 63 height 21
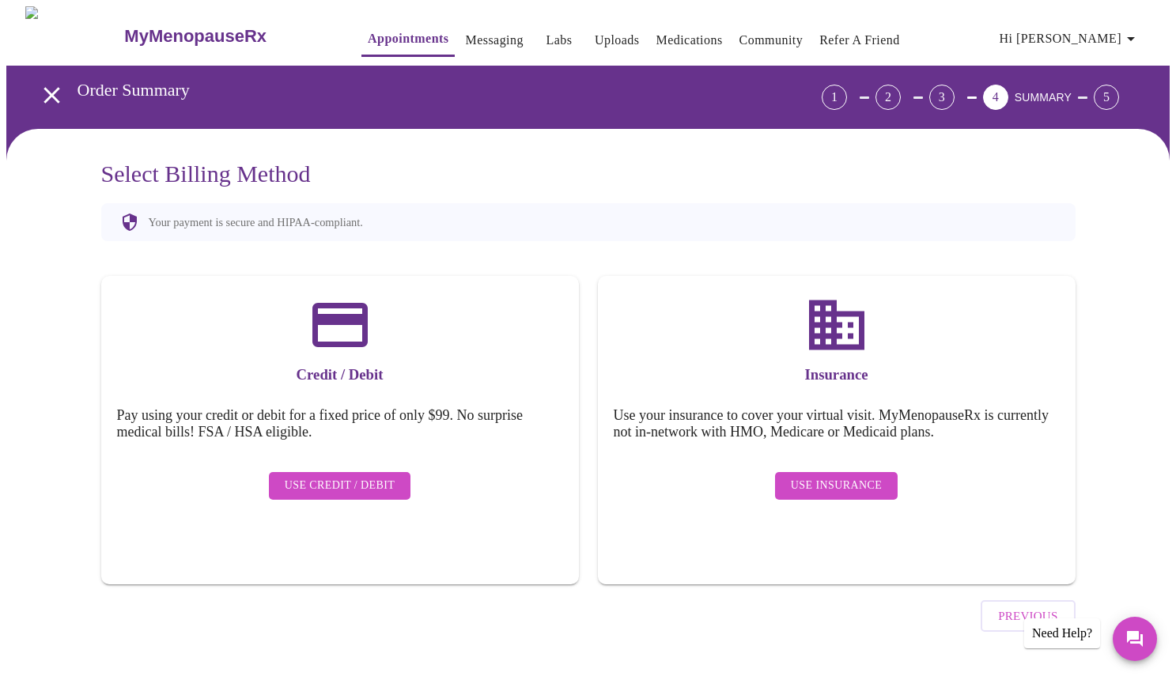
click at [853, 476] on span "Use Insurance" at bounding box center [836, 486] width 91 height 20
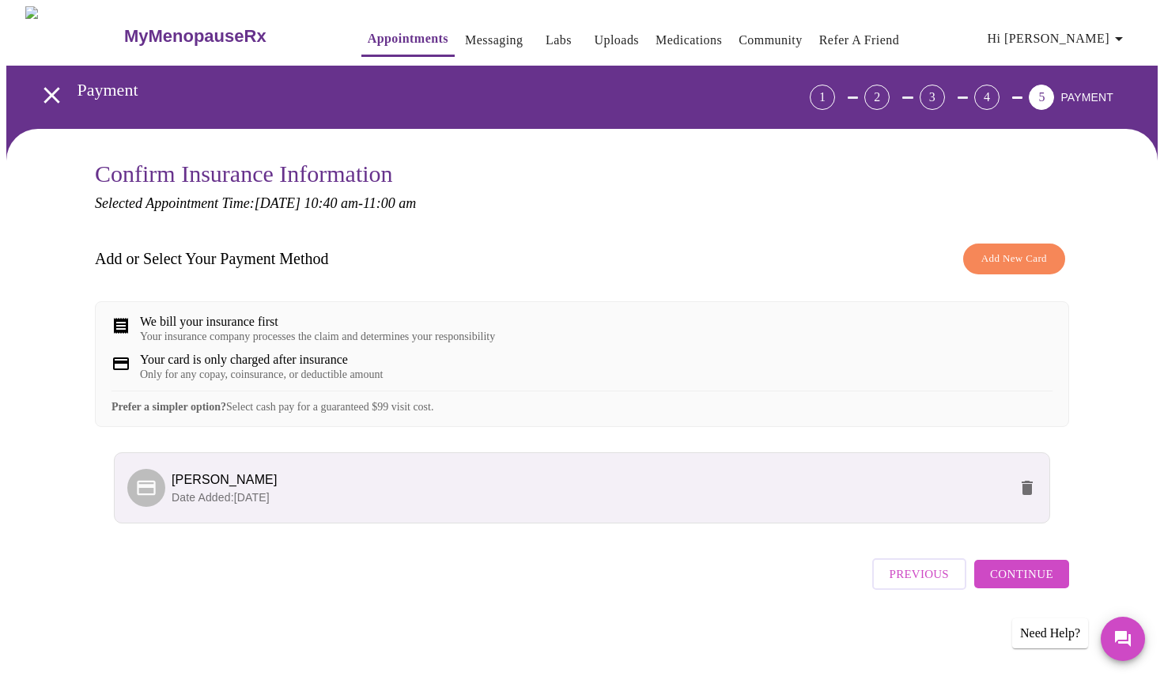
scroll to position [6, 0]
click at [1033, 584] on span "Continue" at bounding box center [1021, 574] width 63 height 21
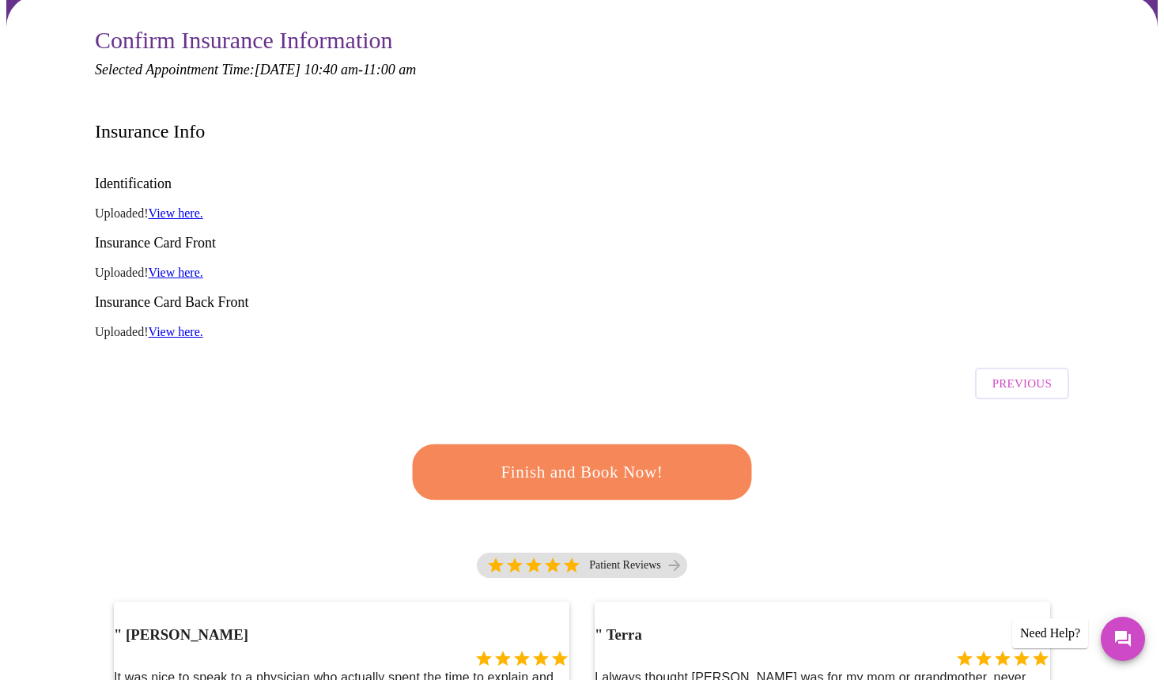
scroll to position [161, 0]
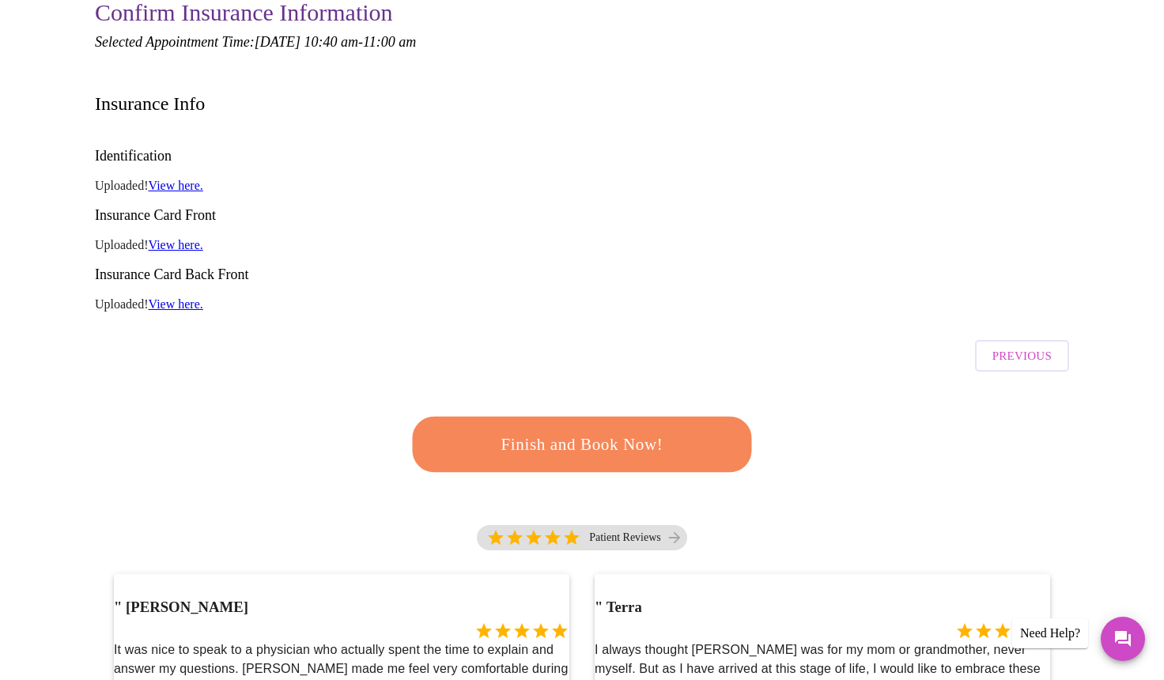
click at [677, 430] on span "Finish and Book Now!" at bounding box center [582, 444] width 293 height 29
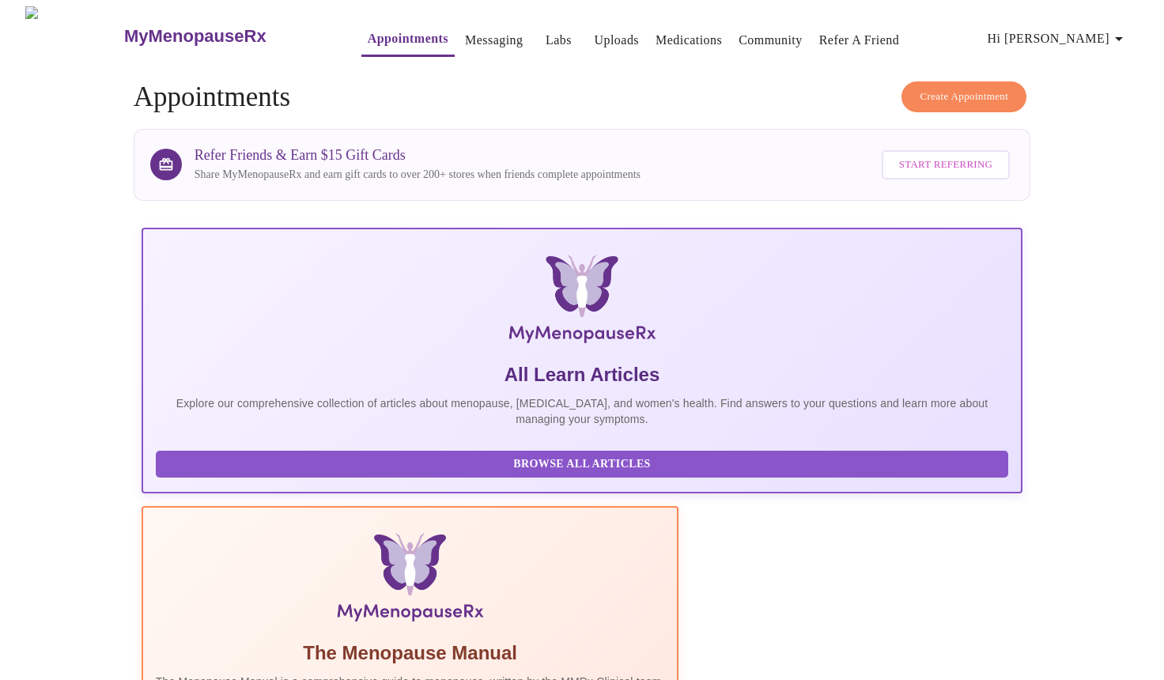
click at [465, 32] on link "Messaging" at bounding box center [494, 40] width 58 height 22
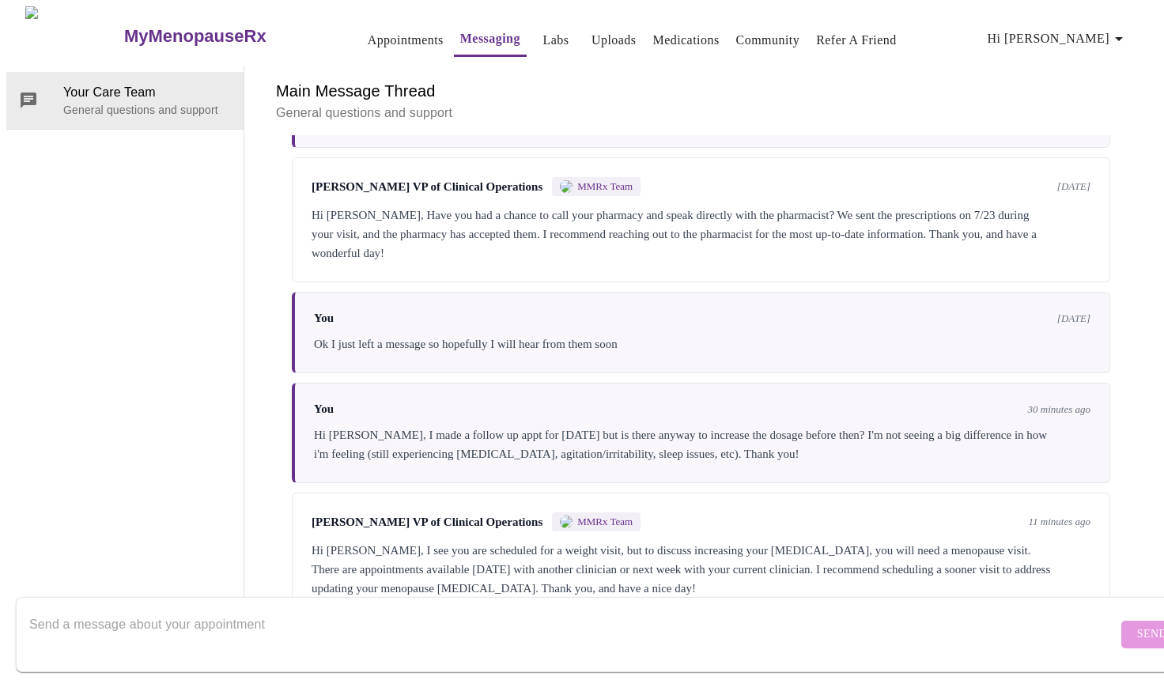
scroll to position [1188, 0]
click at [278, 628] on textarea "Send a message about your appointment" at bounding box center [573, 634] width 1088 height 51
type textarea "I must of clicked the wrong one! ok I made an appt for next week with you. Spea…"
click at [1137, 625] on span "Send" at bounding box center [1152, 635] width 30 height 20
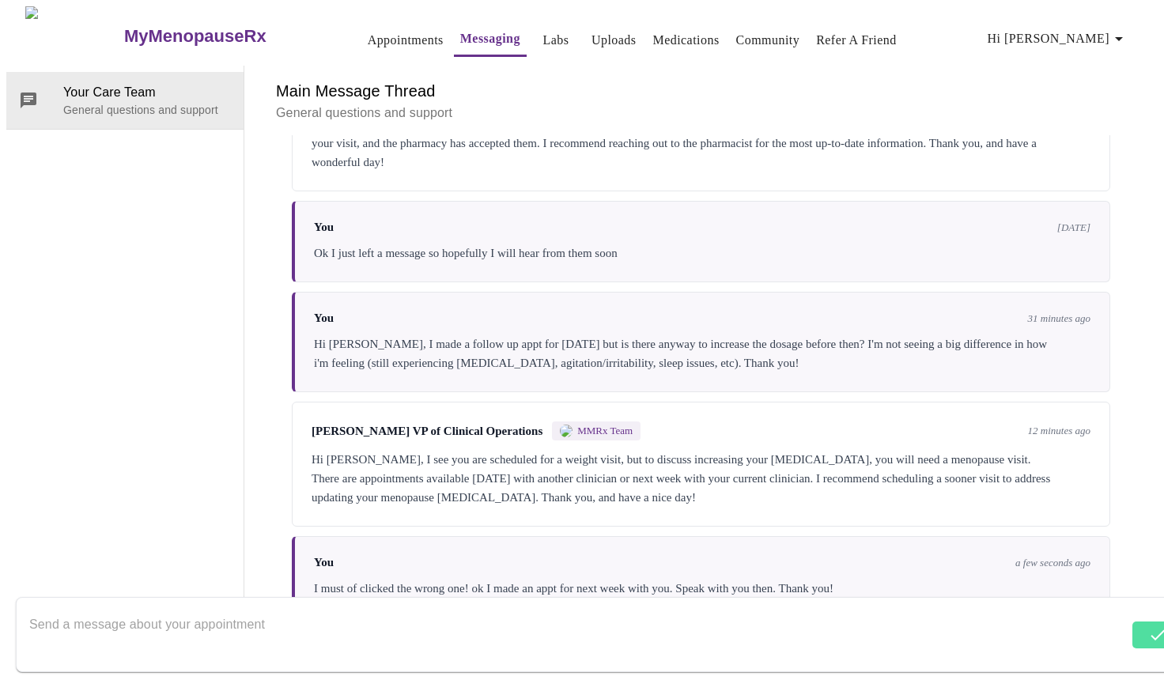
scroll to position [1282, 0]
